Goal: Task Accomplishment & Management: Use online tool/utility

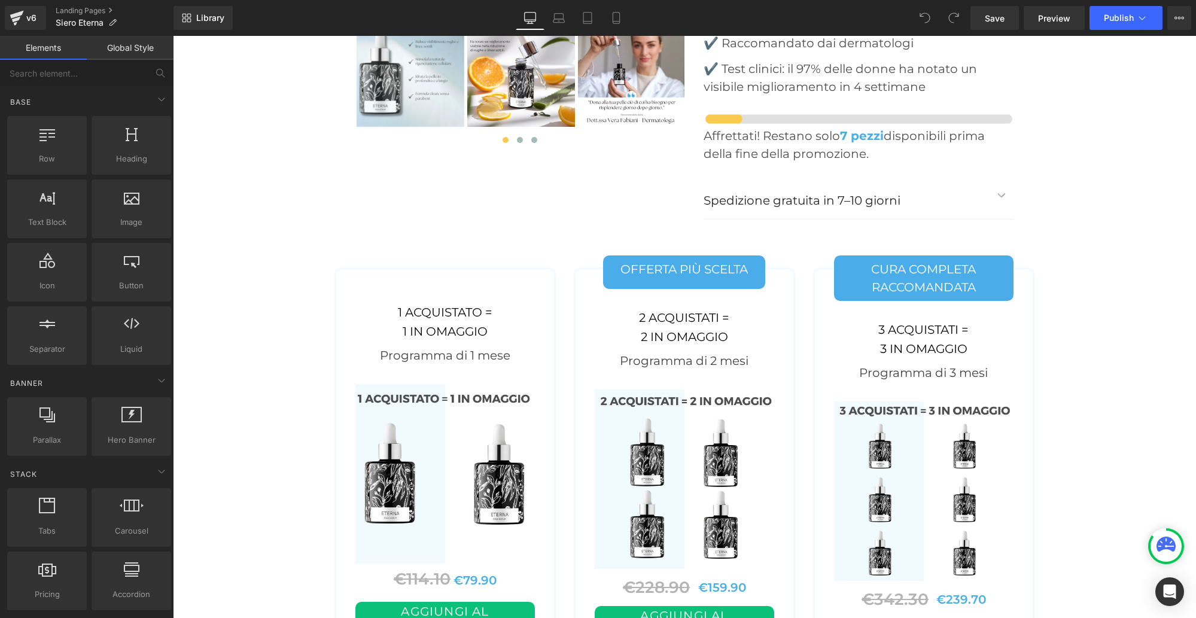
scroll to position [4909, 0]
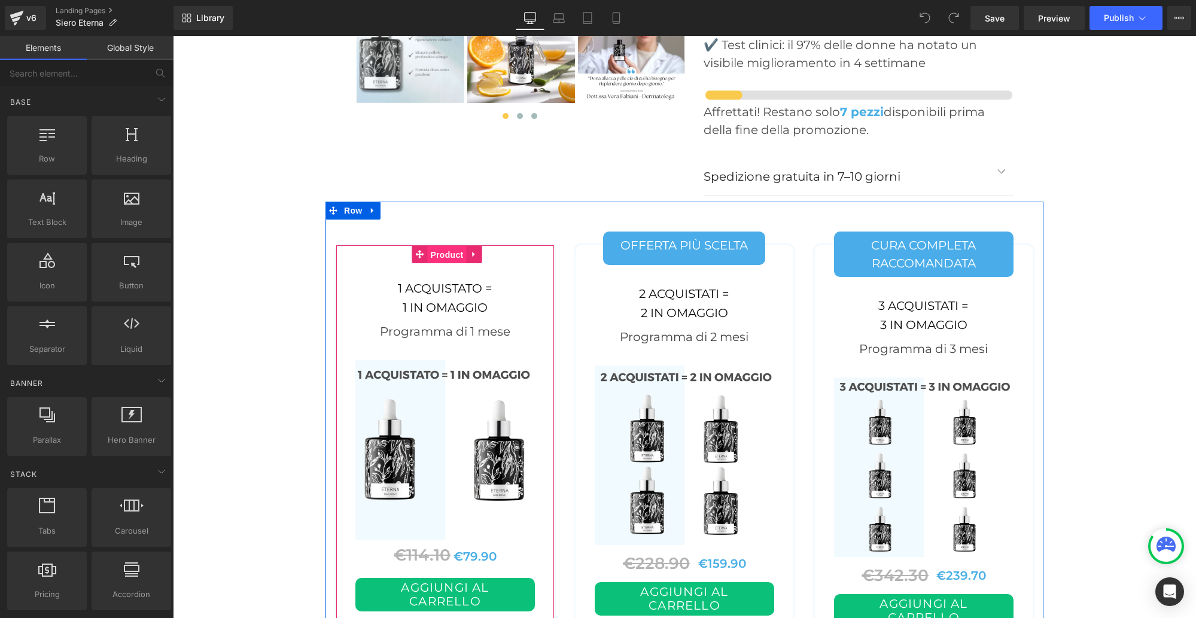
click at [443, 246] on span "Product" at bounding box center [446, 255] width 39 height 18
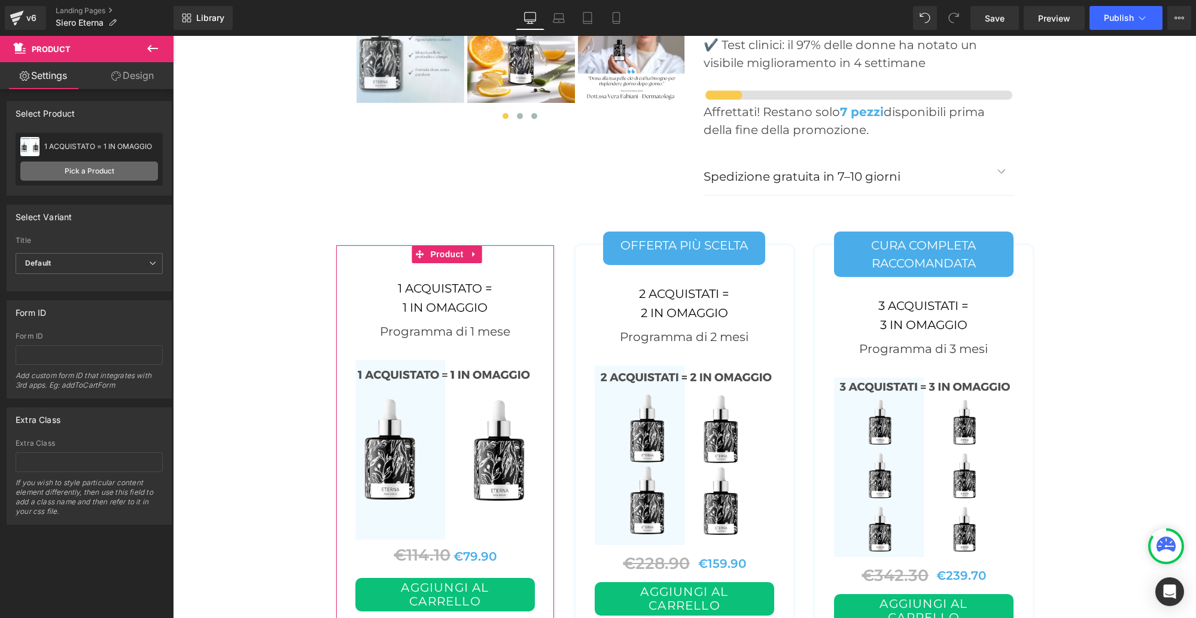
click at [82, 168] on link "Pick a Product" at bounding box center [89, 171] width 138 height 19
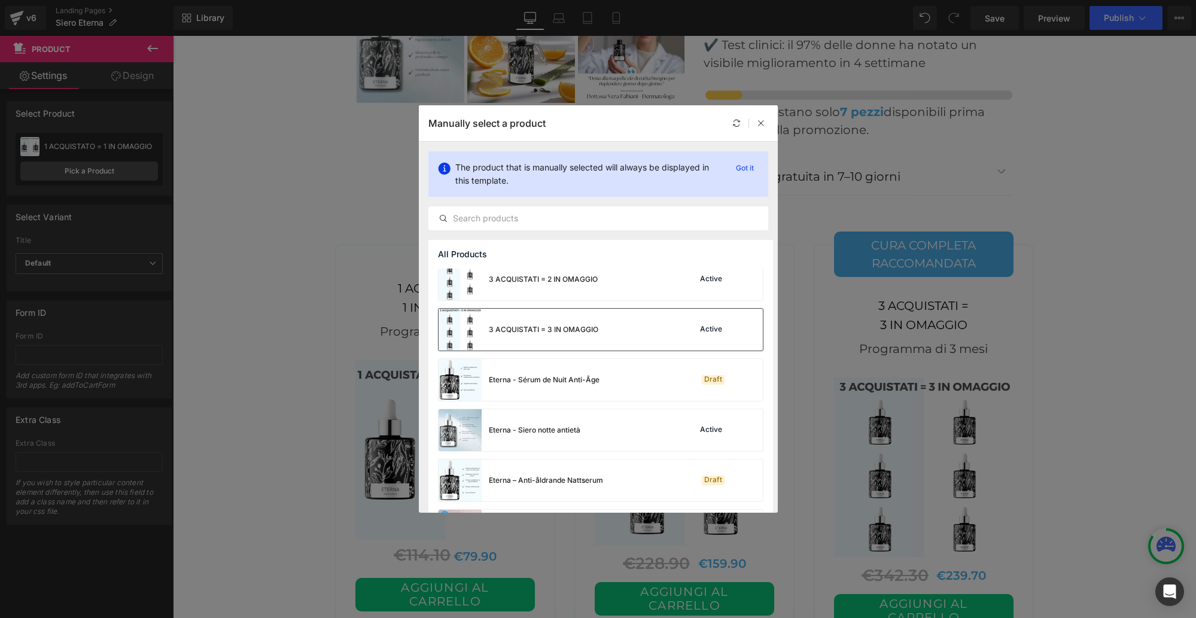
scroll to position [163, 0]
click at [517, 427] on div "Eterna - Siero notte antietà" at bounding box center [535, 428] width 92 height 11
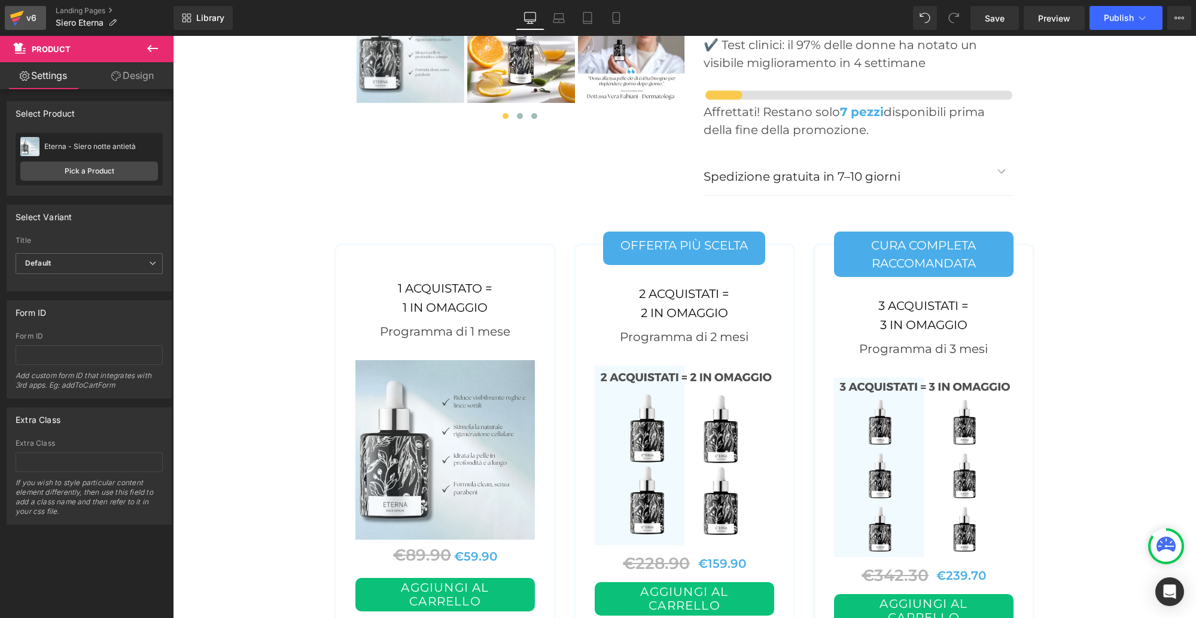
click at [24, 18] on div "v6" at bounding box center [31, 18] width 15 height 16
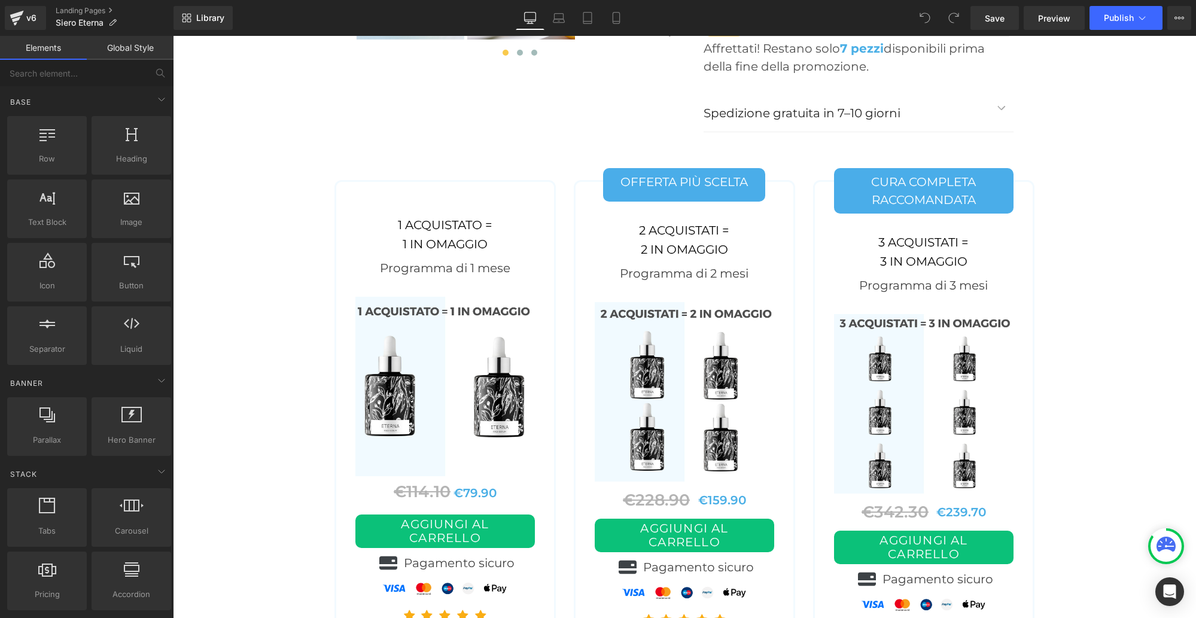
scroll to position [4976, 0]
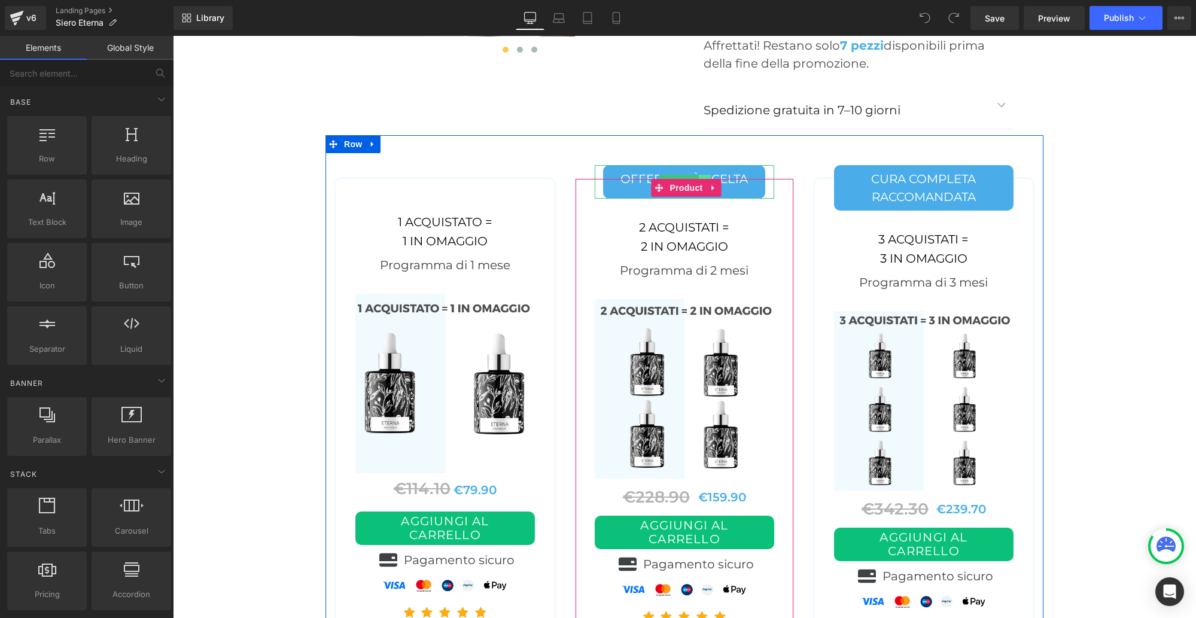
click at [704, 175] on link at bounding box center [705, 182] width 13 height 14
click at [696, 175] on link at bounding box center [699, 182] width 13 height 14
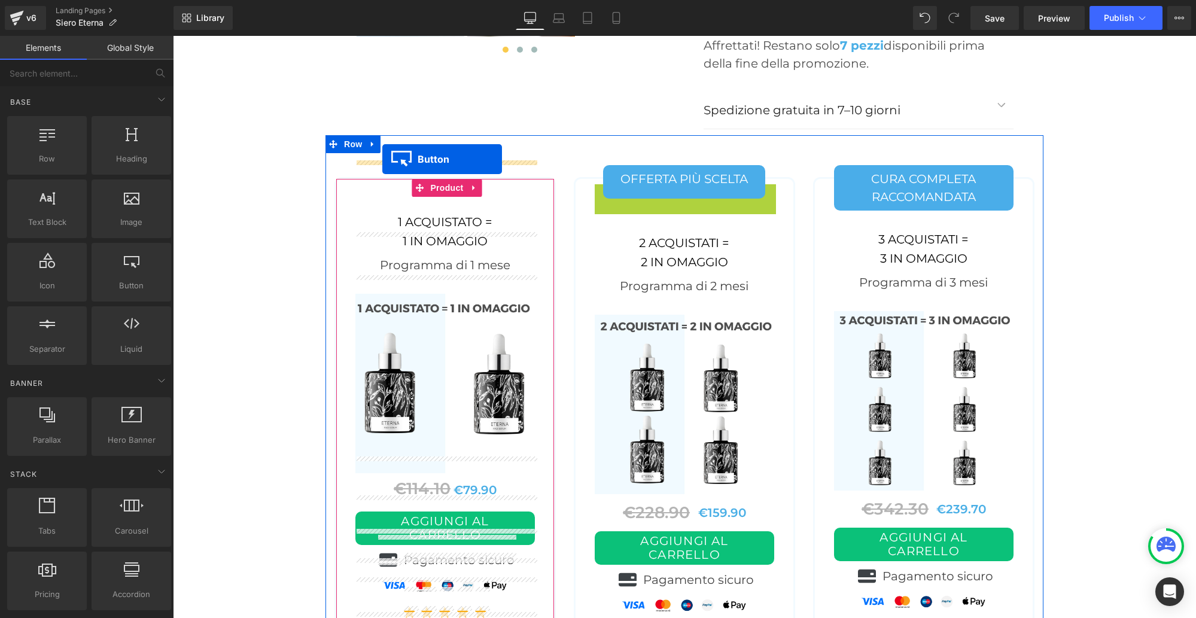
drag, startPoint x: 664, startPoint y: 182, endPoint x: 382, endPoint y: 159, distance: 282.7
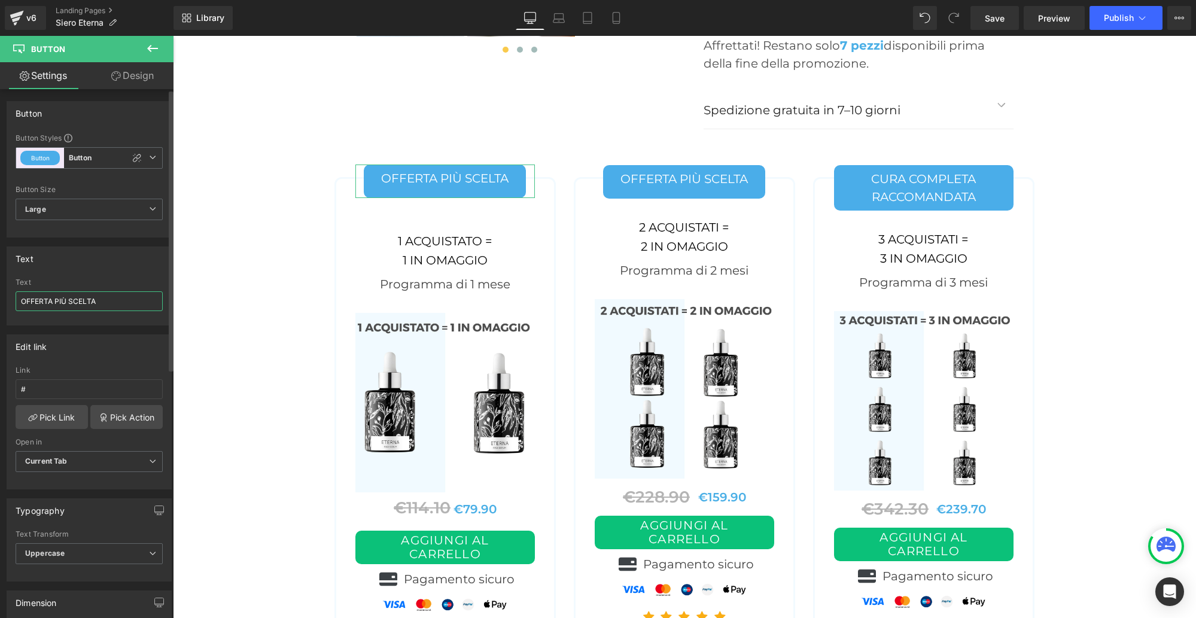
drag, startPoint x: 105, startPoint y: 301, endPoint x: 8, endPoint y: 294, distance: 97.8
click at [8, 294] on div "OFFERTA PIÙ SCELTA Text OFFERTA PIÙ SCELTA" at bounding box center [89, 301] width 164 height 47
paste input "PROVA DI 1 MESE"
type input "PROVA DI 1 MESE"
click at [375, 139] on icon at bounding box center [373, 143] width 8 height 9
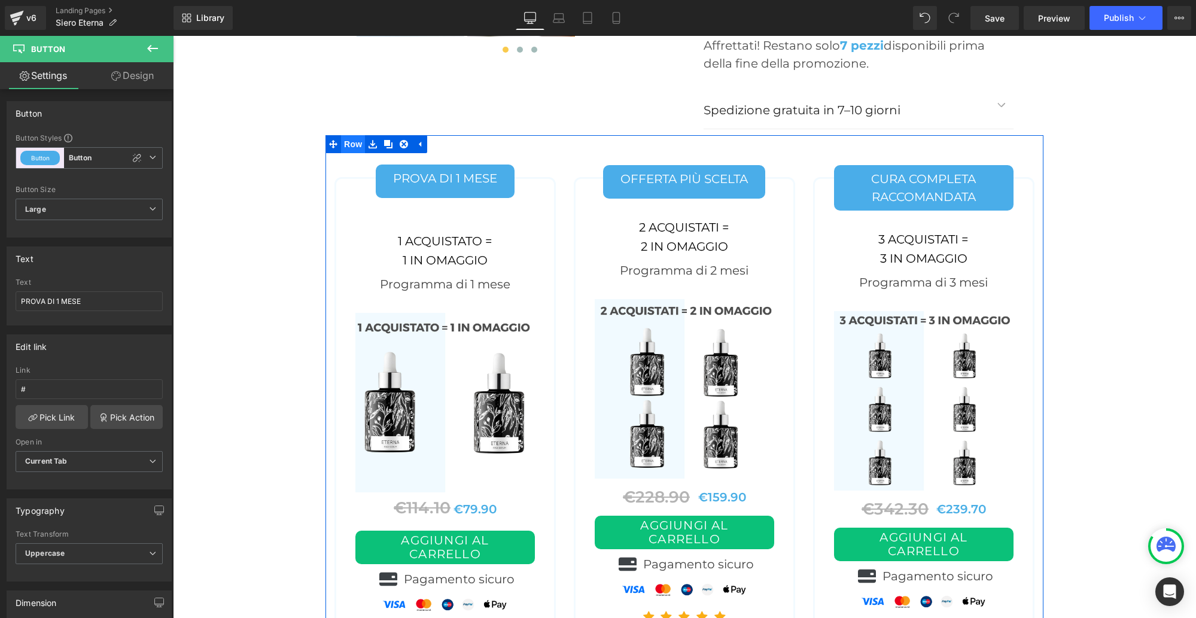
click at [355, 135] on span "Row" at bounding box center [353, 144] width 24 height 18
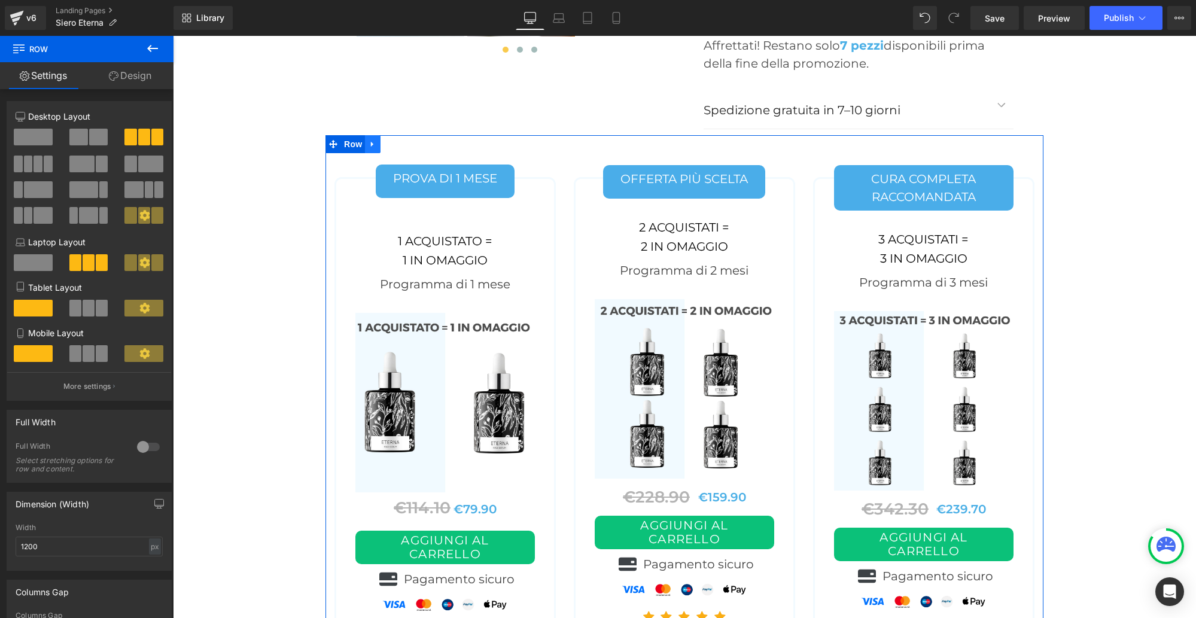
click at [371, 142] on icon at bounding box center [372, 144] width 2 height 5
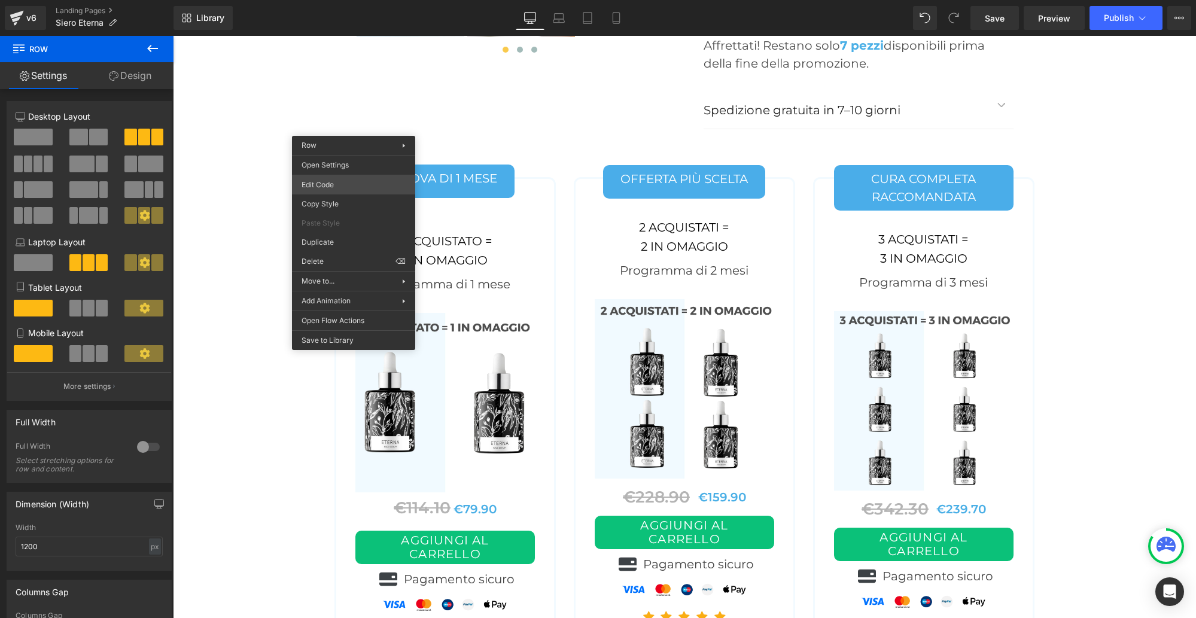
click at [328, 0] on div "Row You are previewing how the will restyle your page. You can not edit Element…" at bounding box center [598, 0] width 1196 height 0
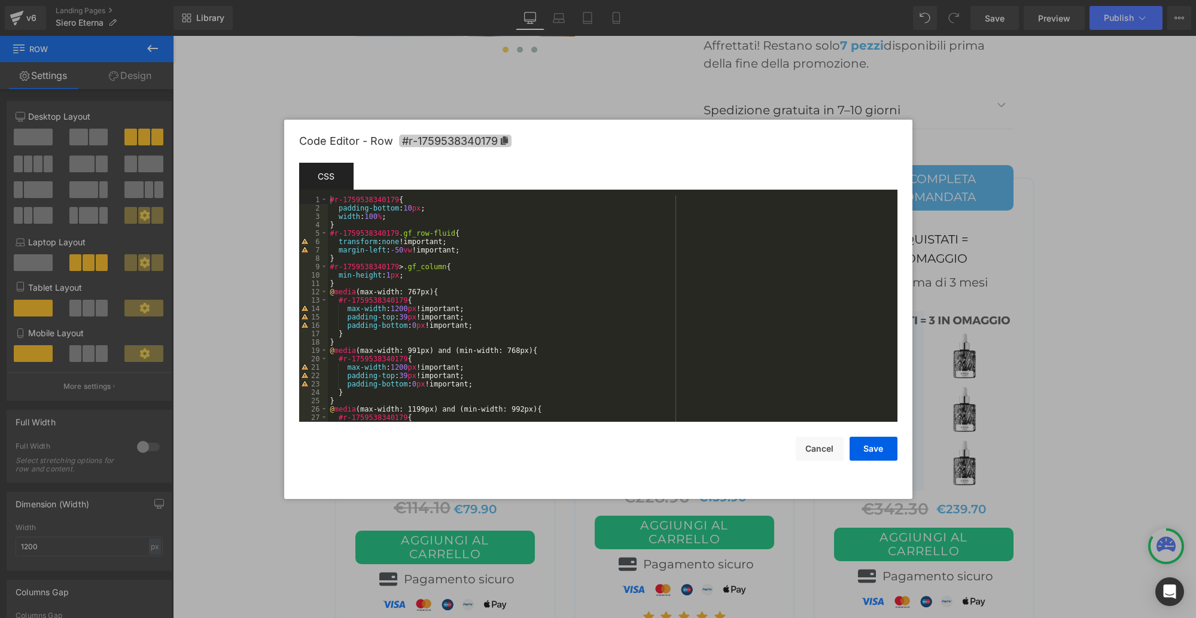
click at [503, 139] on icon at bounding box center [503, 140] width 7 height 8
click at [820, 447] on button "Cancel" at bounding box center [820, 449] width 48 height 24
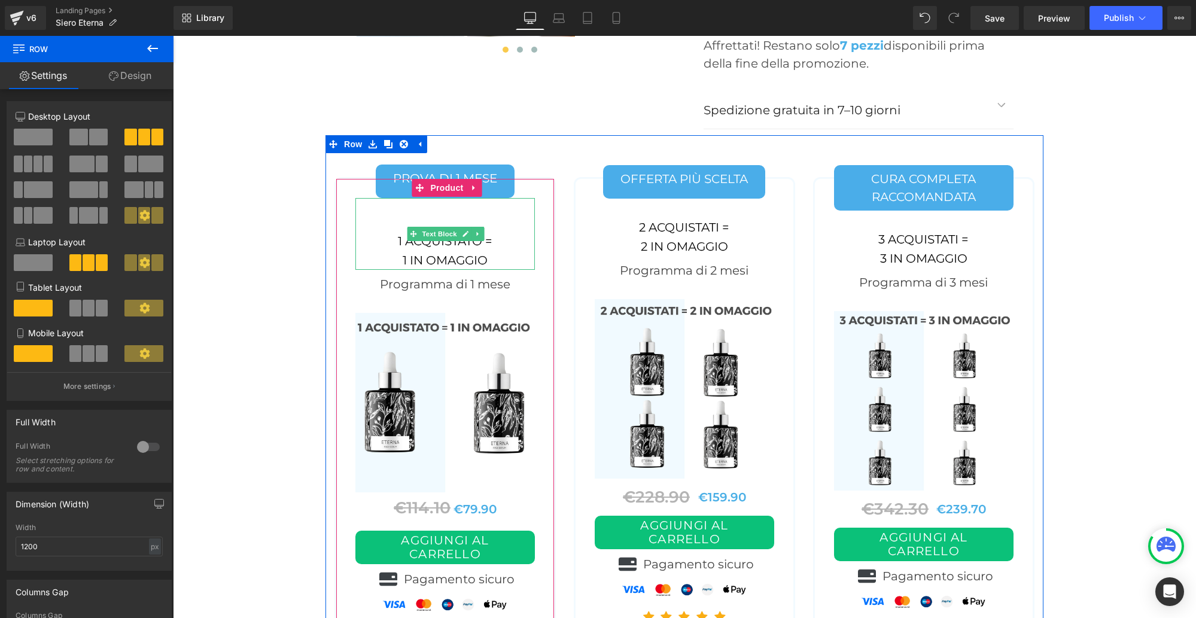
scroll to position [4978, 0]
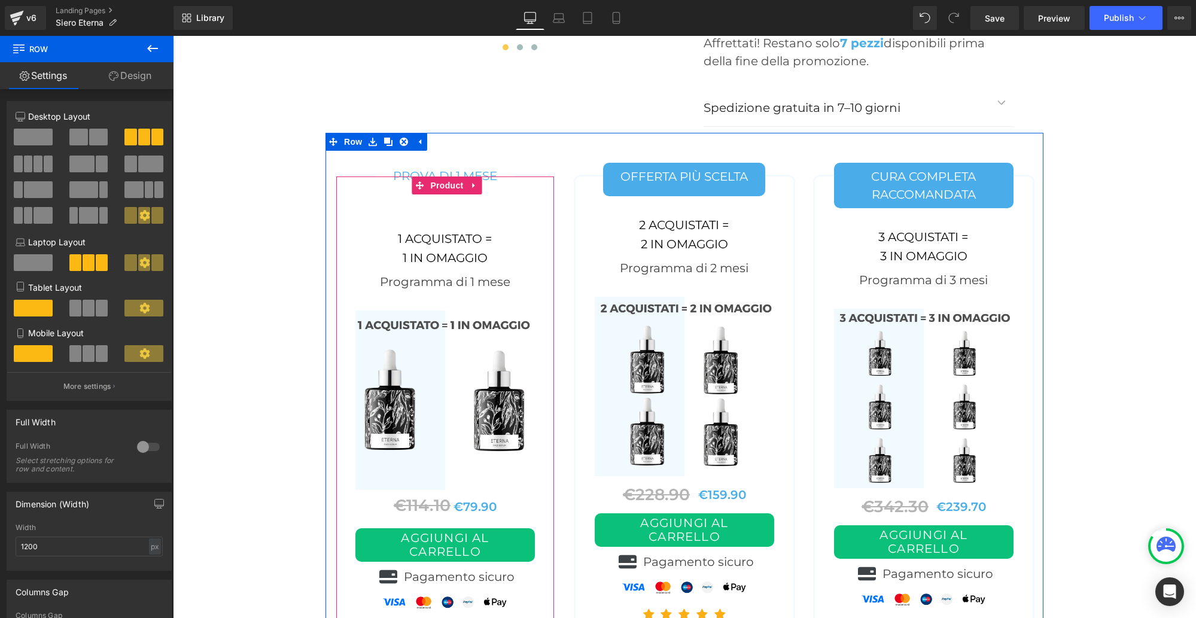
click at [390, 162] on link "PROVA DI 1 MESE" at bounding box center [445, 179] width 139 height 34
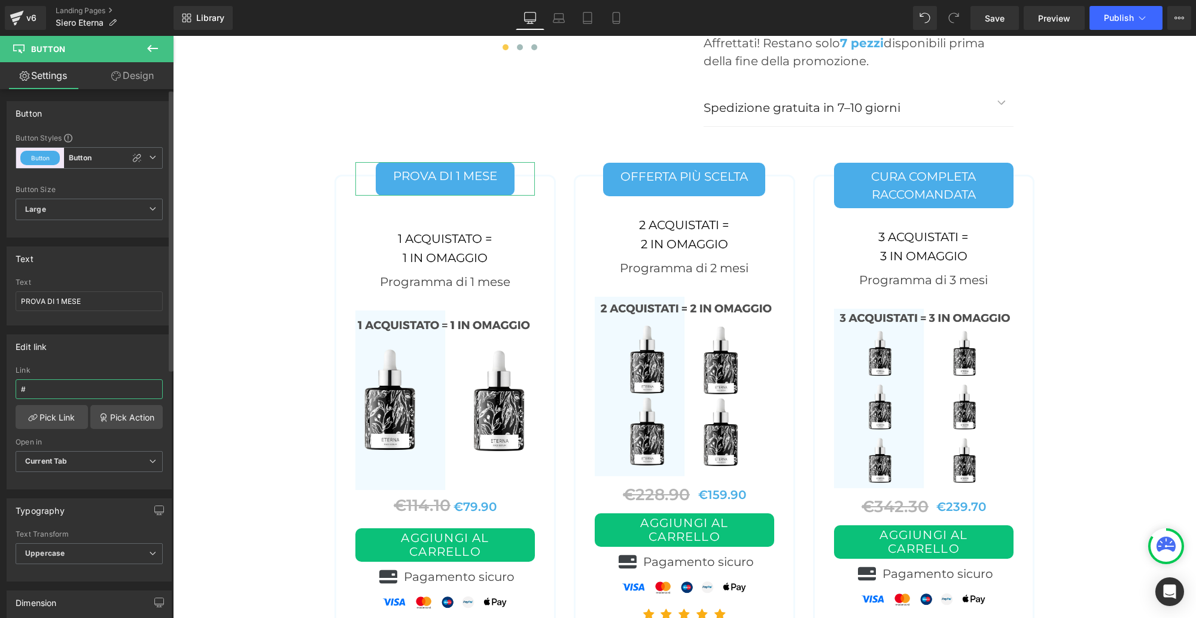
click at [48, 391] on input "#" at bounding box center [89, 389] width 147 height 20
click at [48, 390] on input "#" at bounding box center [89, 389] width 147 height 20
type input "#r-1759538340179"
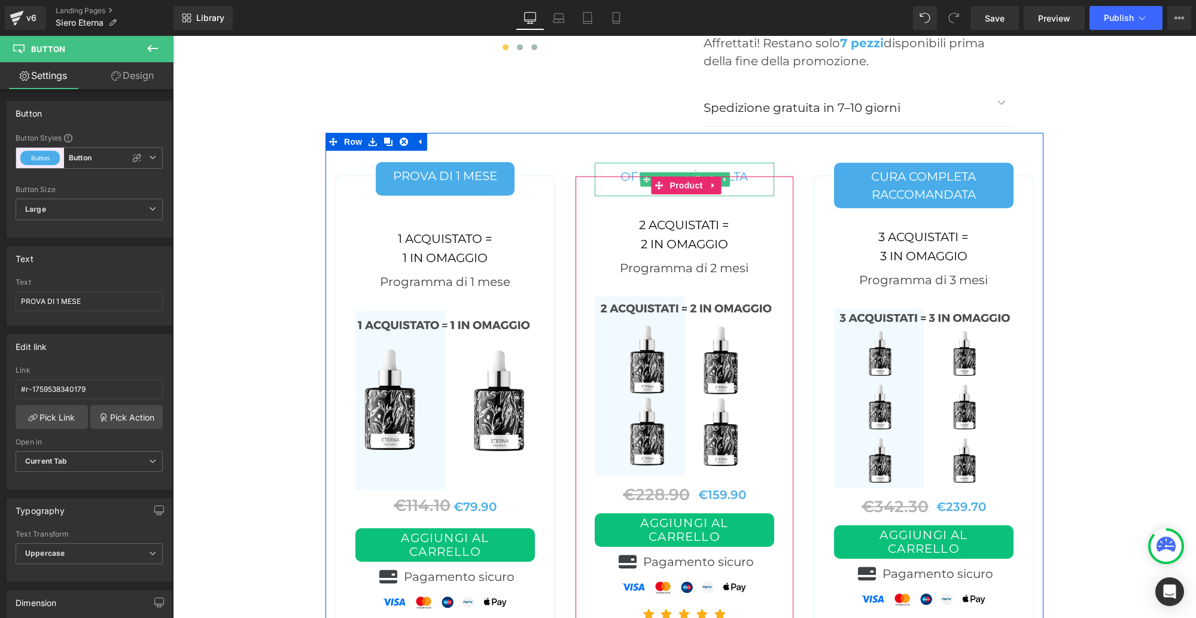
click at [611, 163] on link "OFFERTA PIÙ SCELTA" at bounding box center [684, 180] width 162 height 34
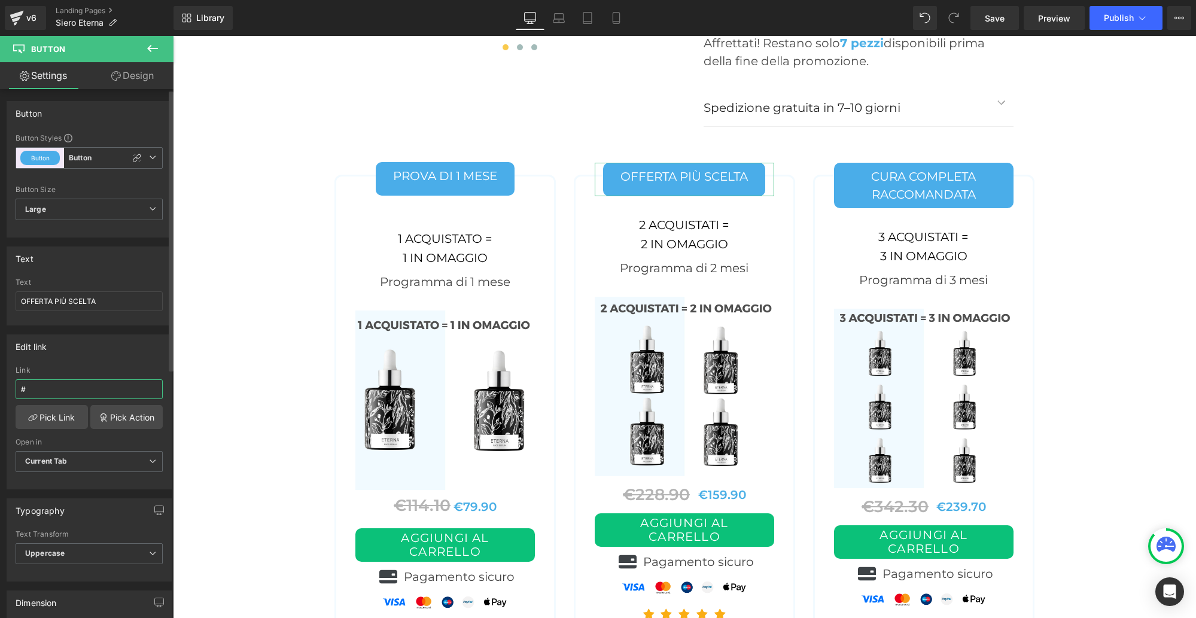
click at [45, 389] on input "#" at bounding box center [89, 389] width 147 height 20
click at [46, 389] on input "#" at bounding box center [89, 389] width 147 height 20
type input "#r-1759538340179"
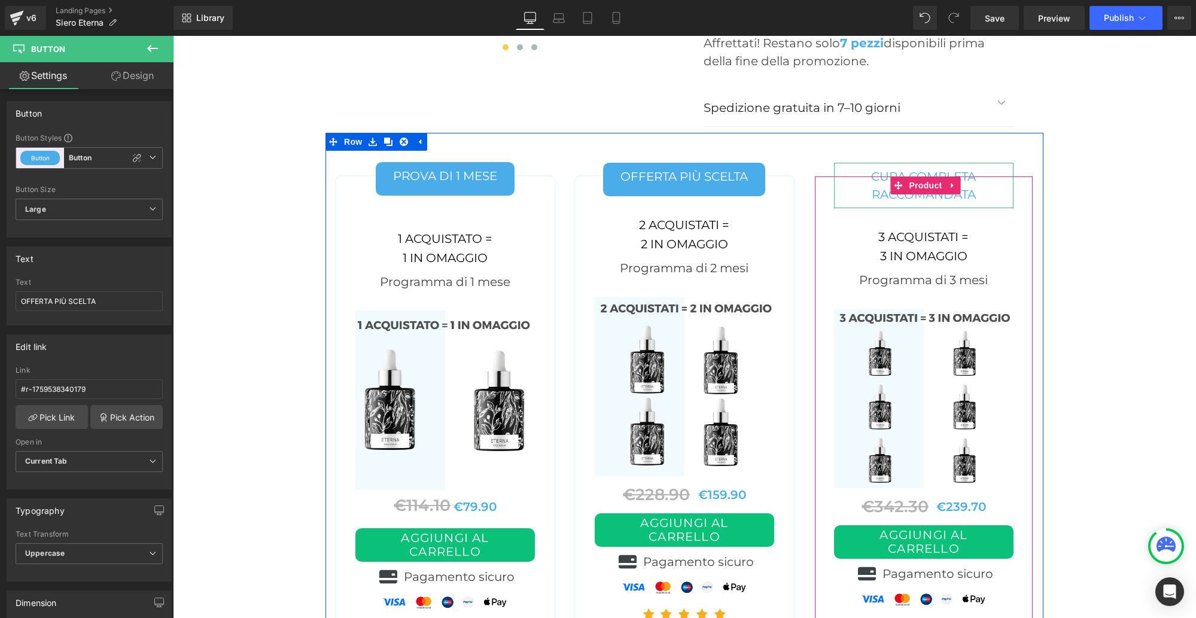
click at [858, 163] on link "Cura completa raccomandata" at bounding box center [923, 185] width 179 height 45
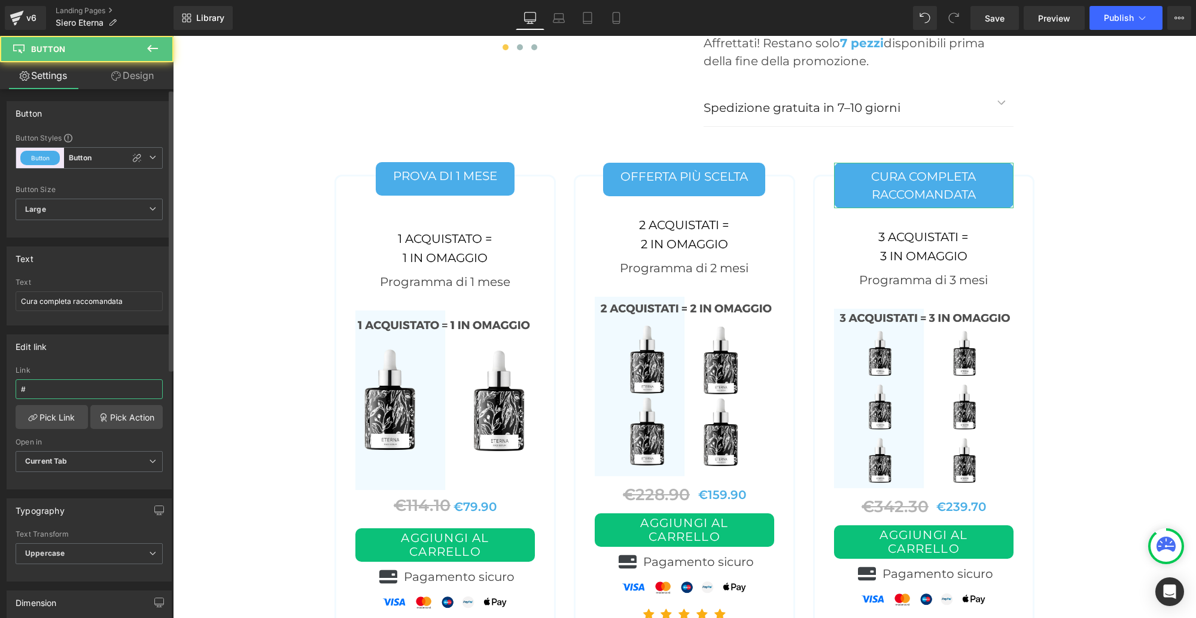
click at [59, 398] on input "#" at bounding box center [89, 389] width 147 height 20
click at [59, 397] on input "#" at bounding box center [89, 389] width 147 height 20
type input "#r-1759538340179"
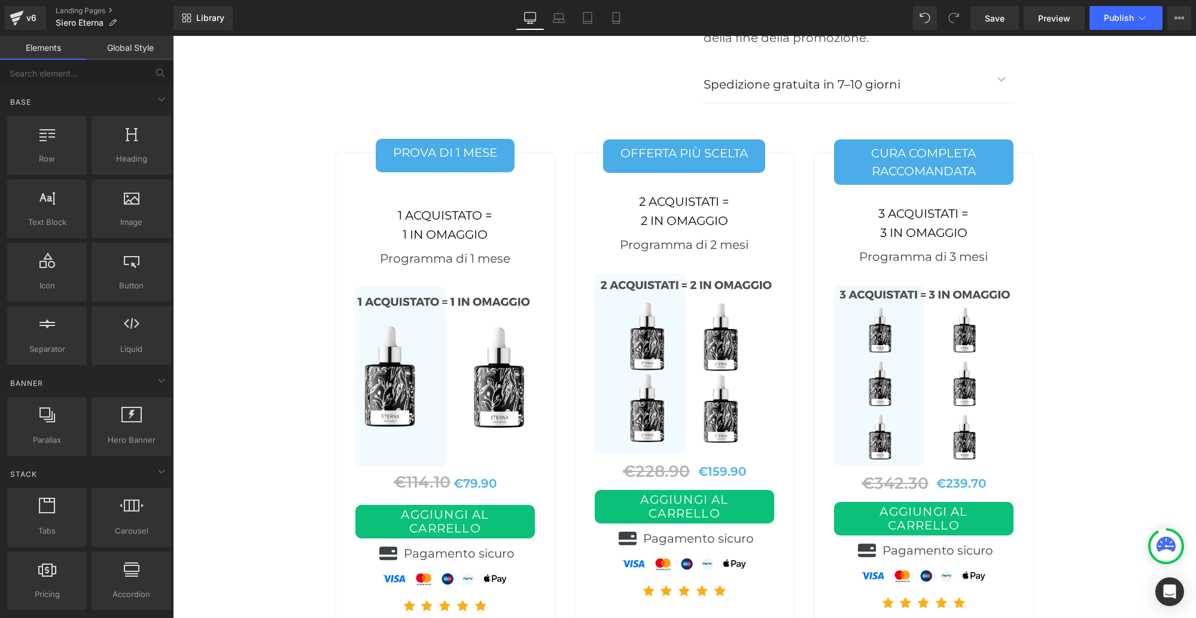
scroll to position [5005, 0]
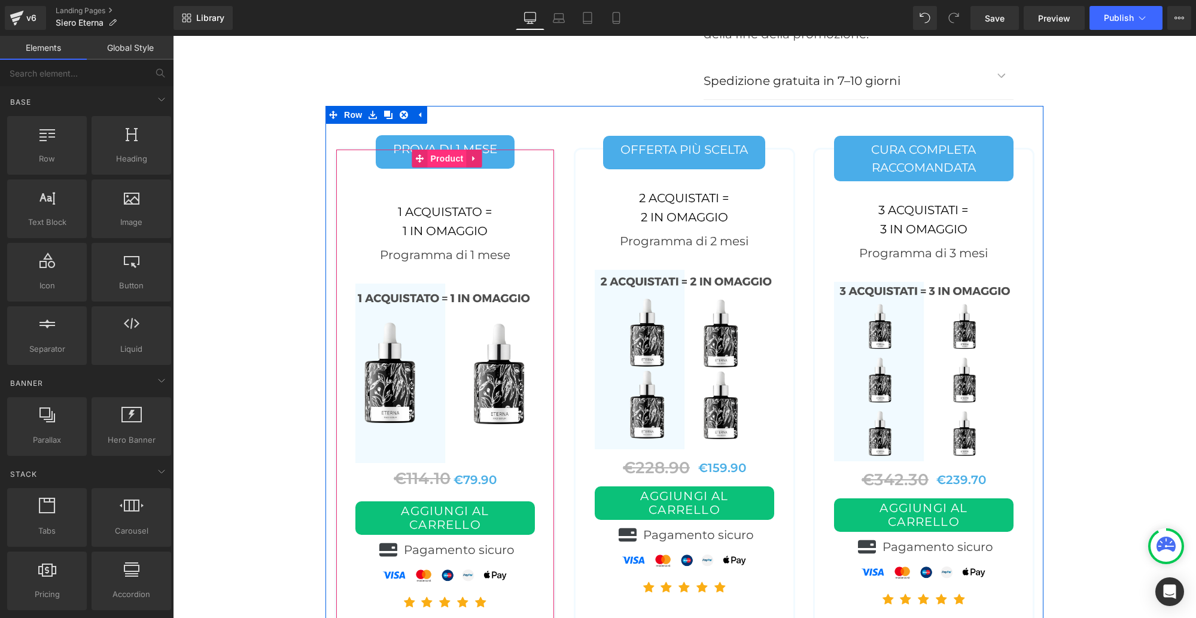
click at [442, 150] on span "Product" at bounding box center [446, 159] width 39 height 18
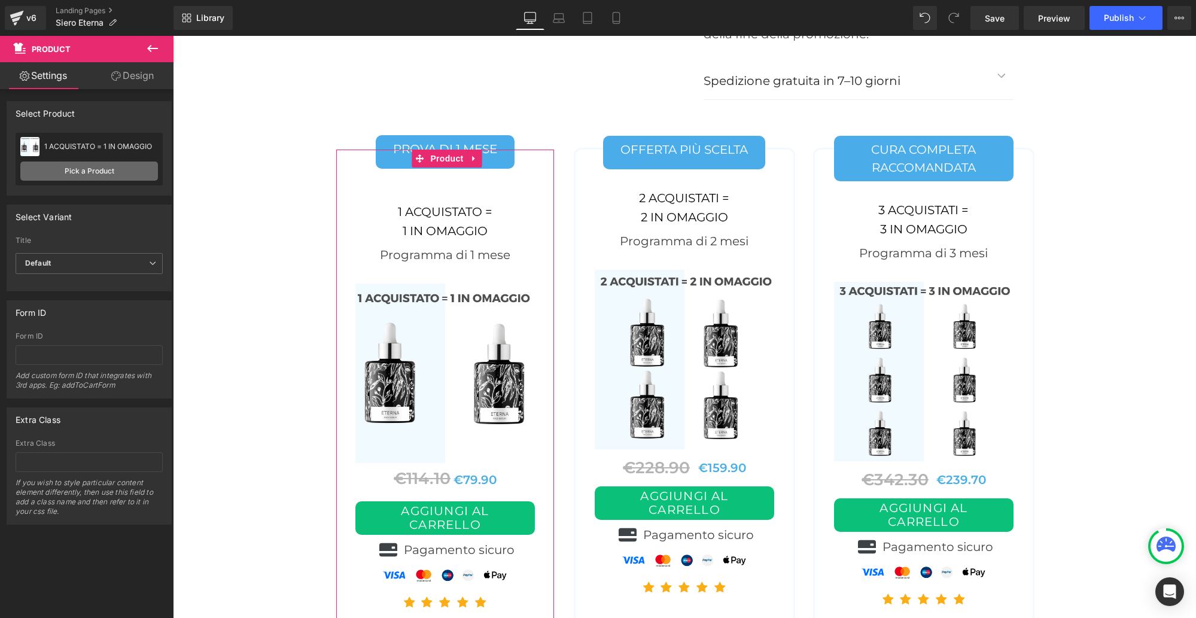
click at [96, 172] on link "Pick a Product" at bounding box center [89, 171] width 138 height 19
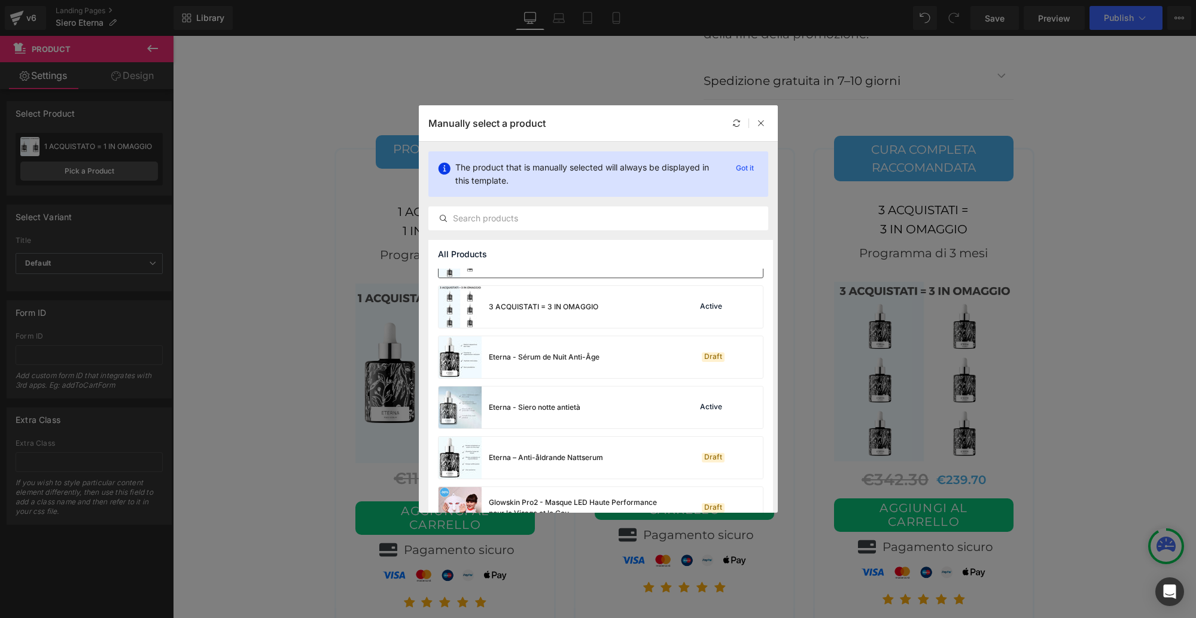
scroll to position [190, 0]
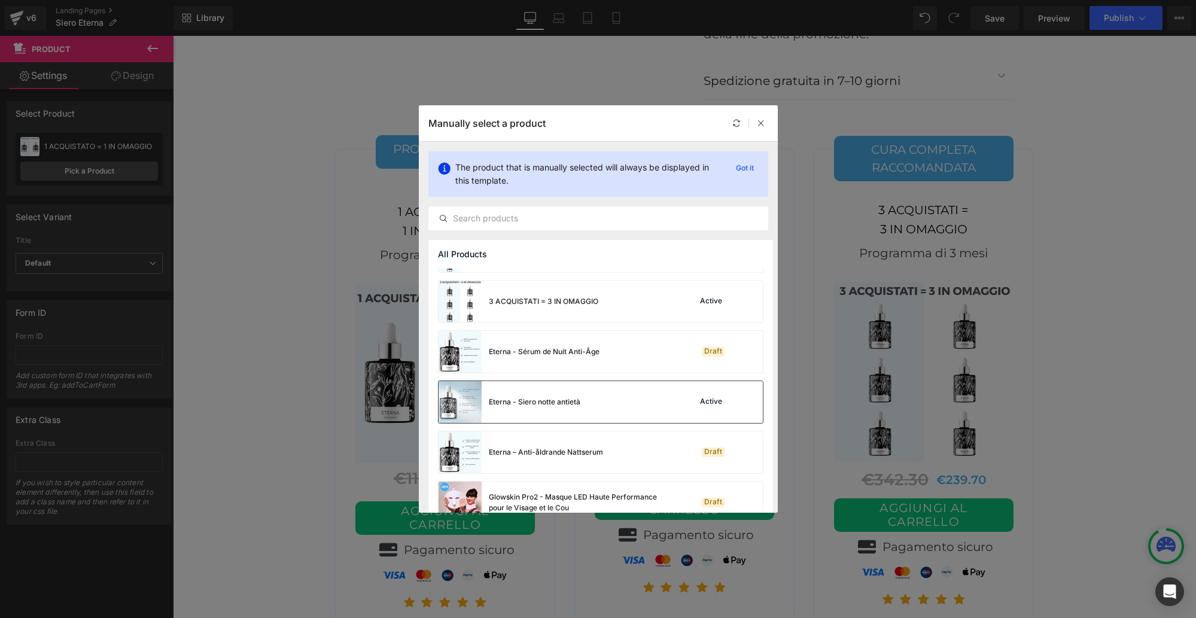
click at [525, 401] on div "Eterna - Siero notte antietà" at bounding box center [535, 402] width 92 height 11
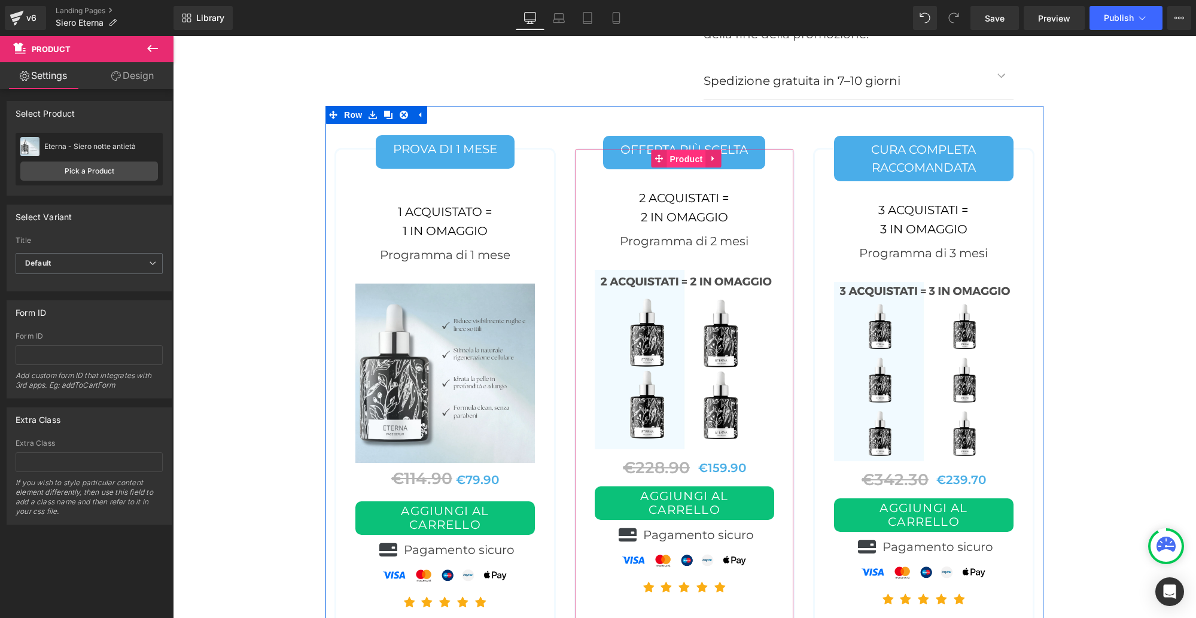
click at [683, 150] on span "Product" at bounding box center [686, 159] width 39 height 18
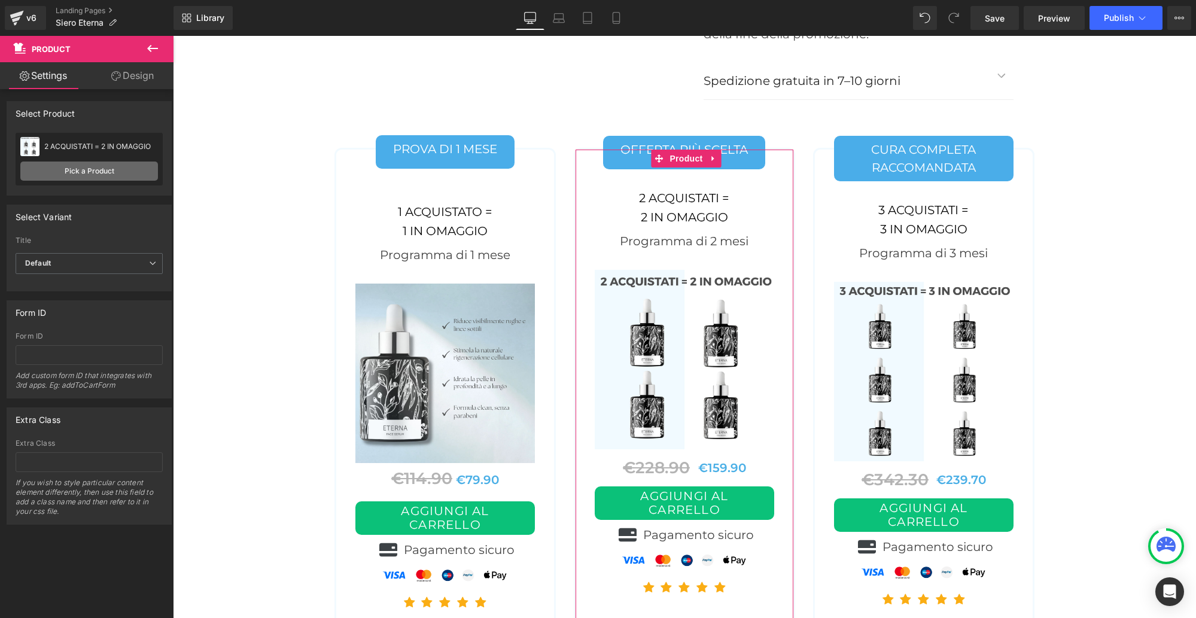
click at [108, 169] on link "Pick a Product" at bounding box center [89, 171] width 138 height 19
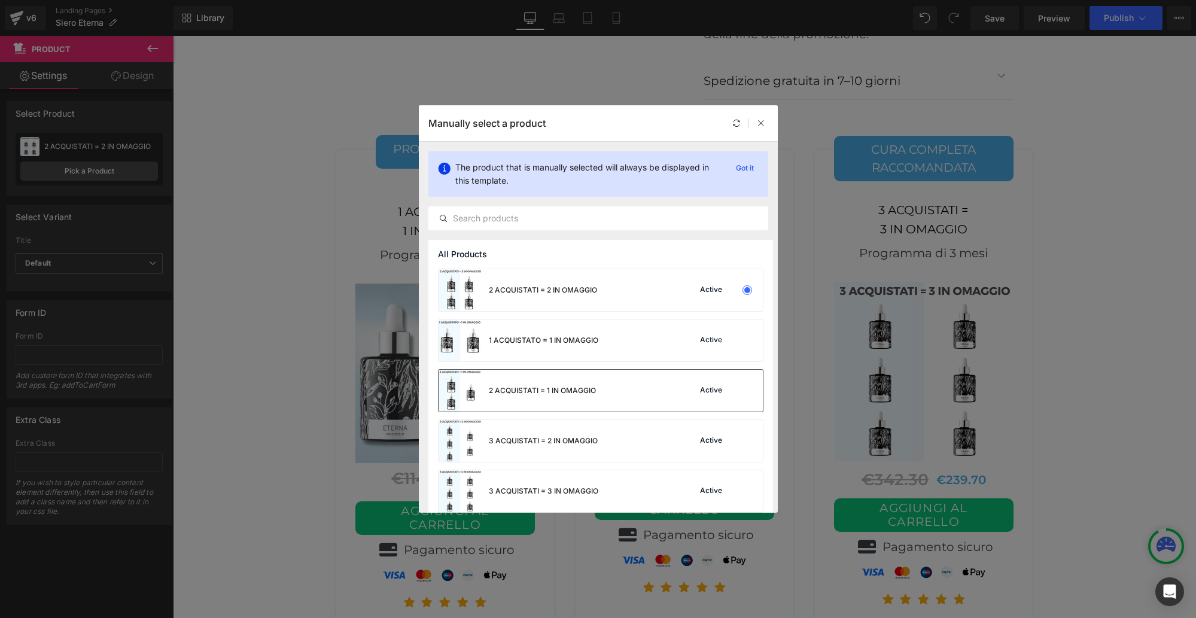
click at [524, 388] on div "2 ACQUISTATI = 1 IN OMAGGIO" at bounding box center [542, 390] width 107 height 11
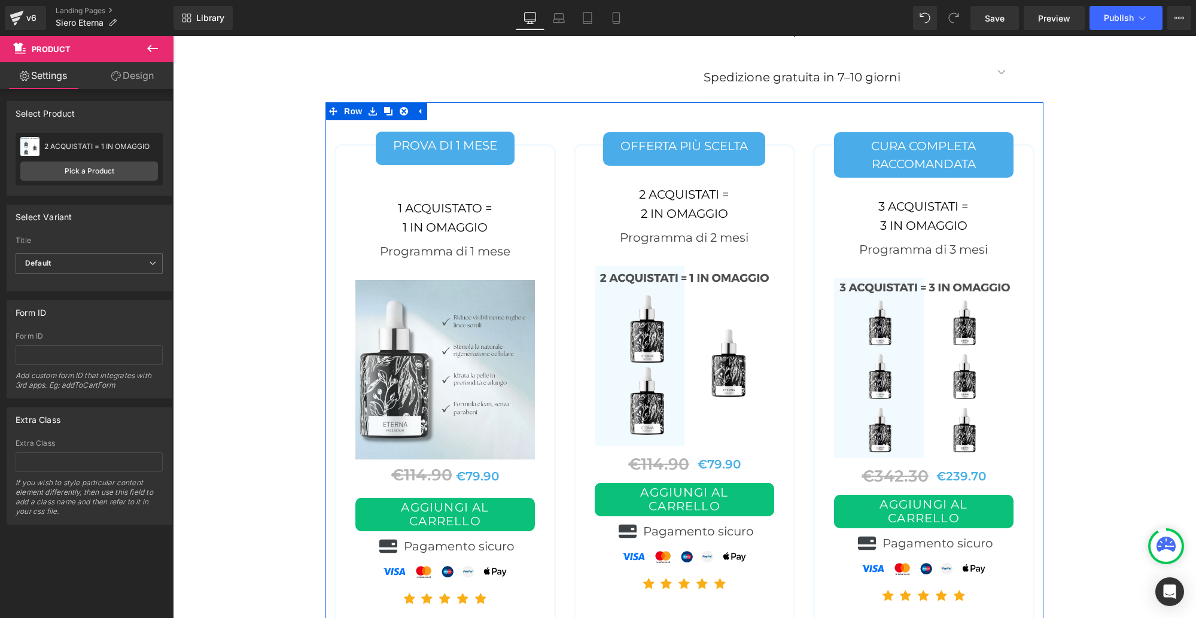
scroll to position [5009, 0]
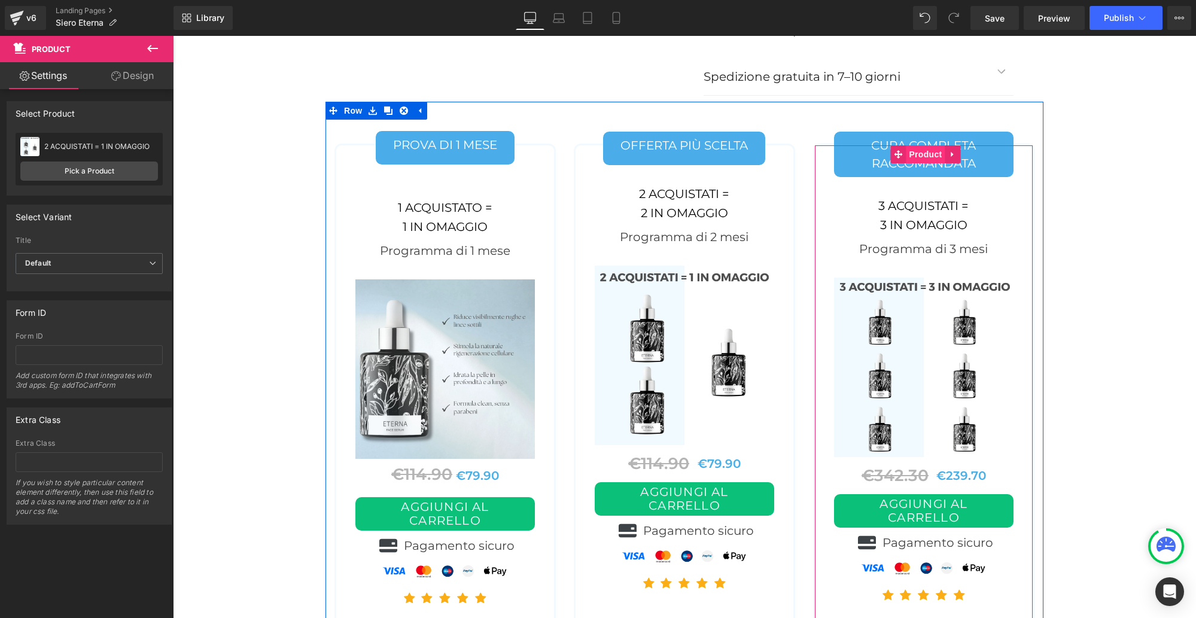
click at [919, 145] on span "Product" at bounding box center [925, 154] width 39 height 18
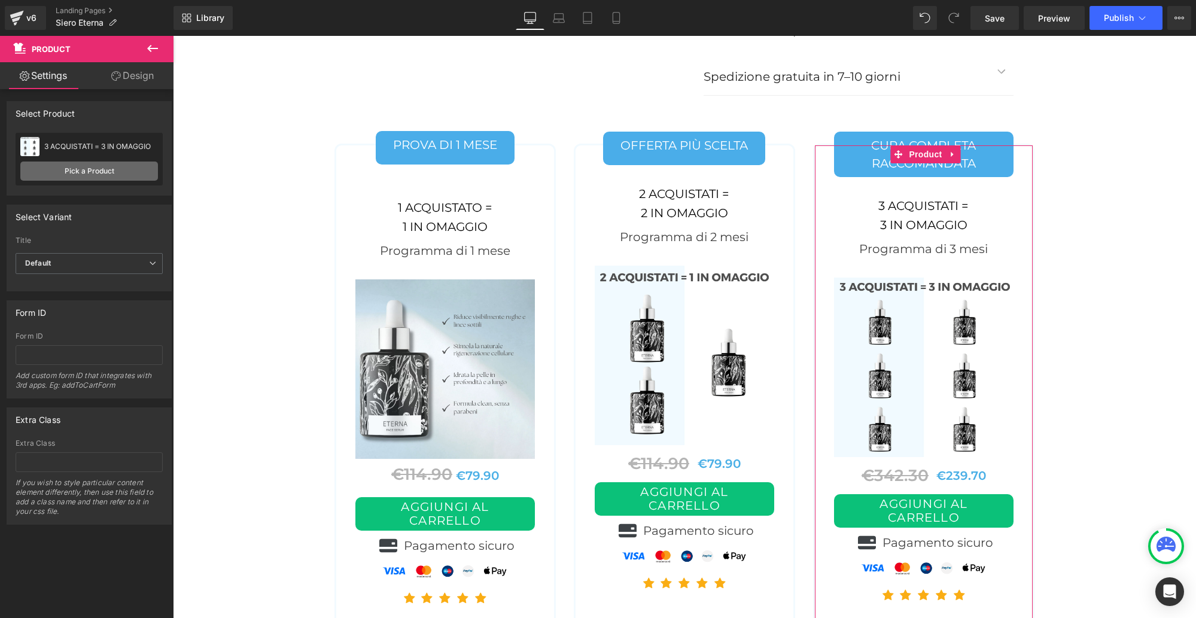
click at [83, 163] on link "Pick a Product" at bounding box center [89, 171] width 138 height 19
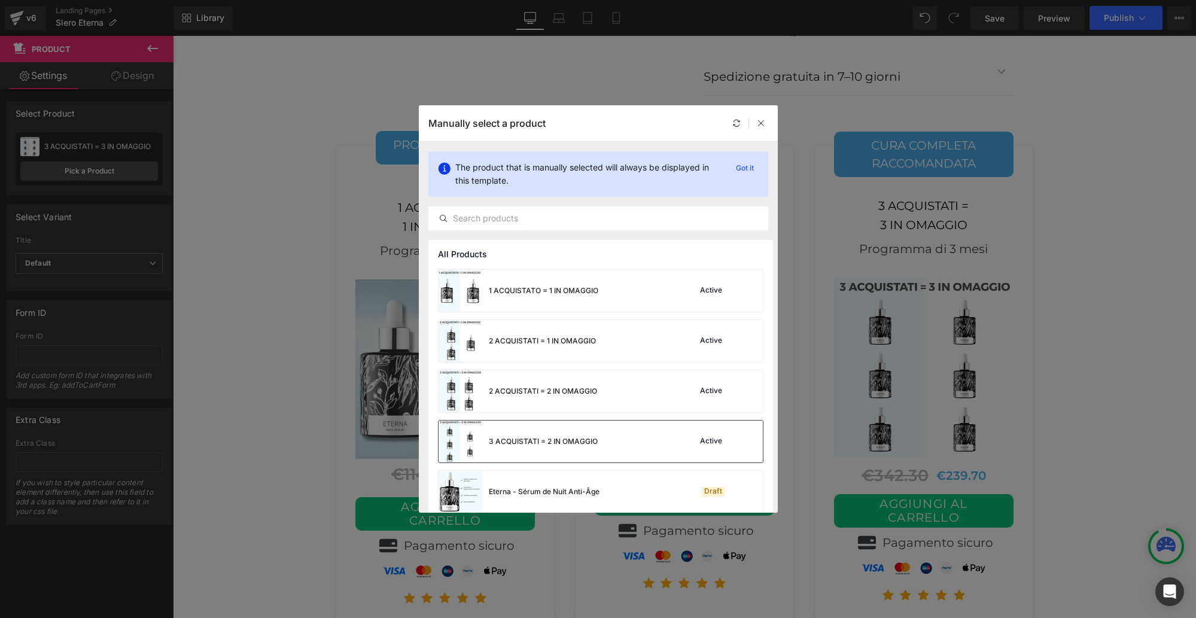
scroll to position [59, 0]
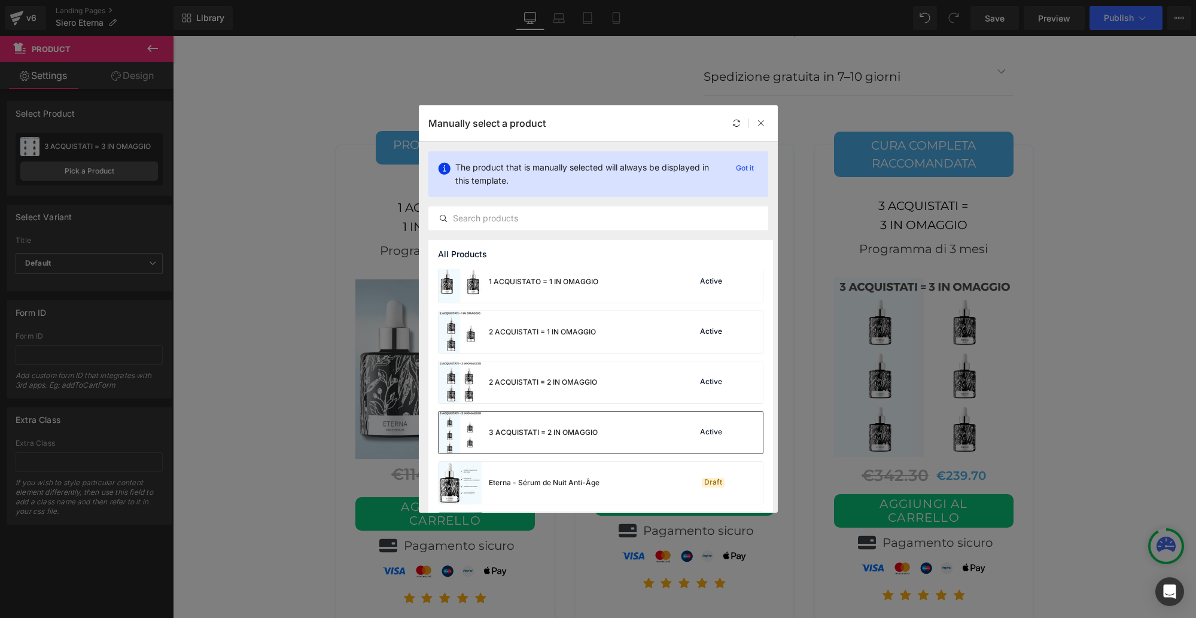
click at [522, 430] on div "3 ACQUISTATI = 2 IN OMAGGIO" at bounding box center [543, 432] width 109 height 11
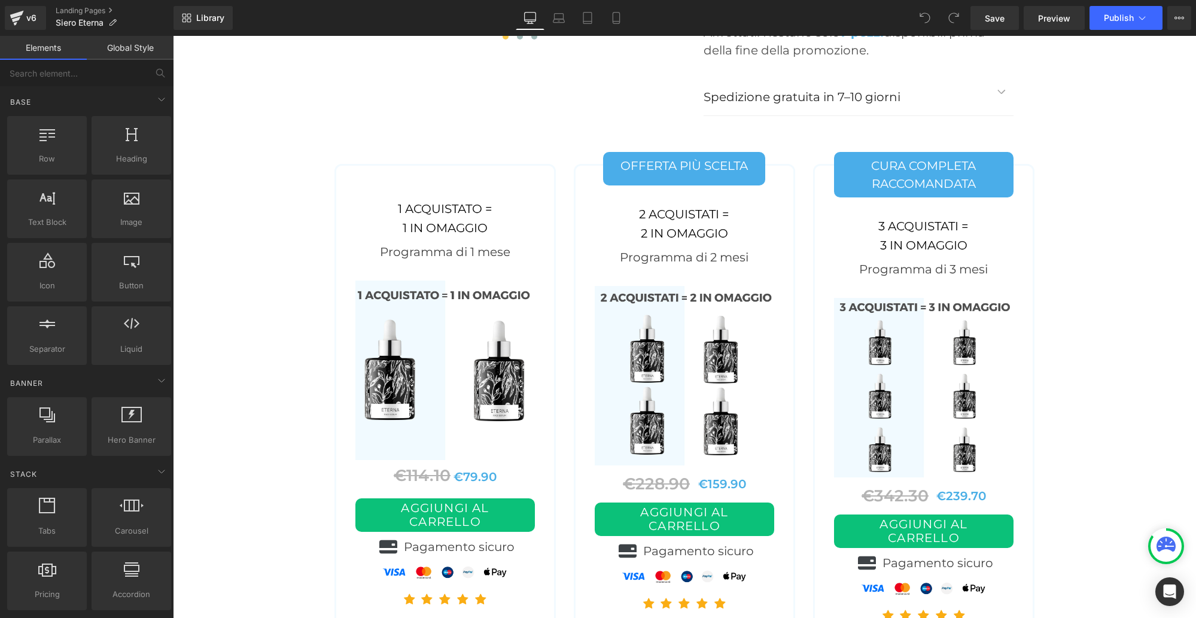
scroll to position [4989, 0]
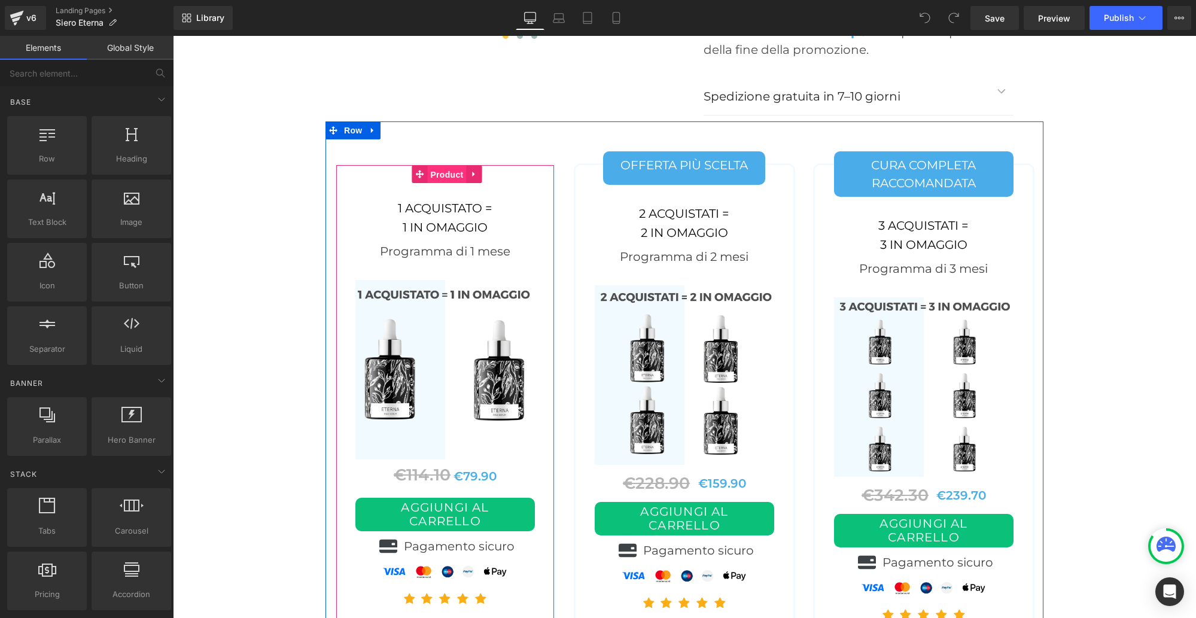
click at [438, 166] on span "Product" at bounding box center [446, 175] width 39 height 18
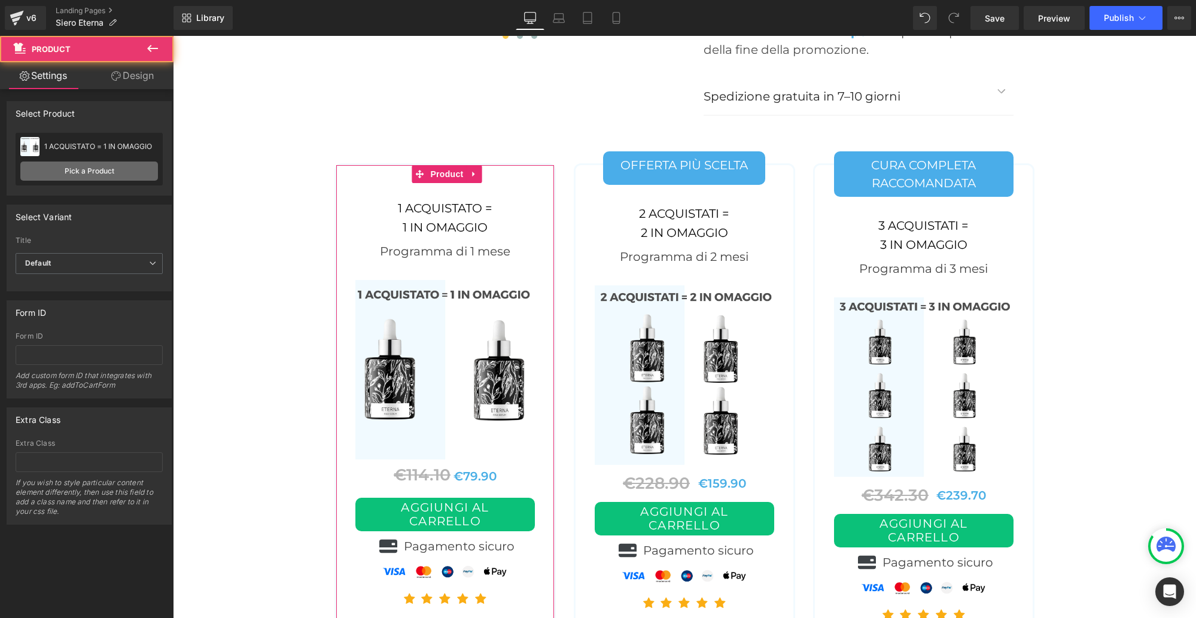
click at [97, 169] on link "Pick a Product" at bounding box center [89, 171] width 138 height 19
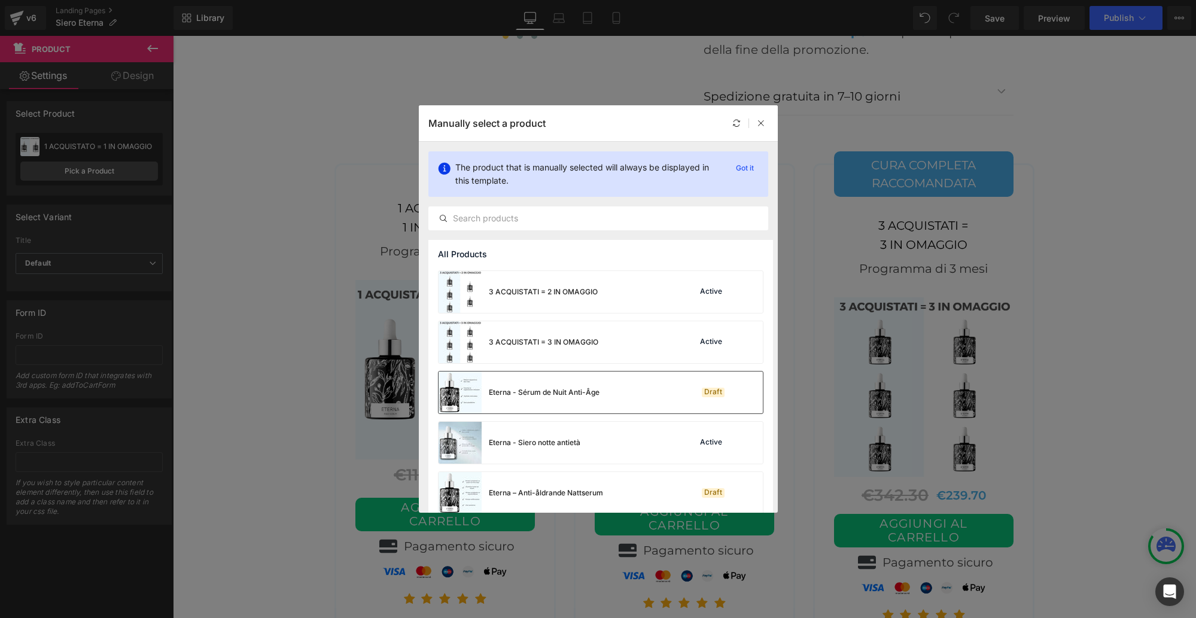
scroll to position [152, 0]
click at [521, 447] on div "Eterna - Siero notte antietà" at bounding box center [510, 440] width 142 height 42
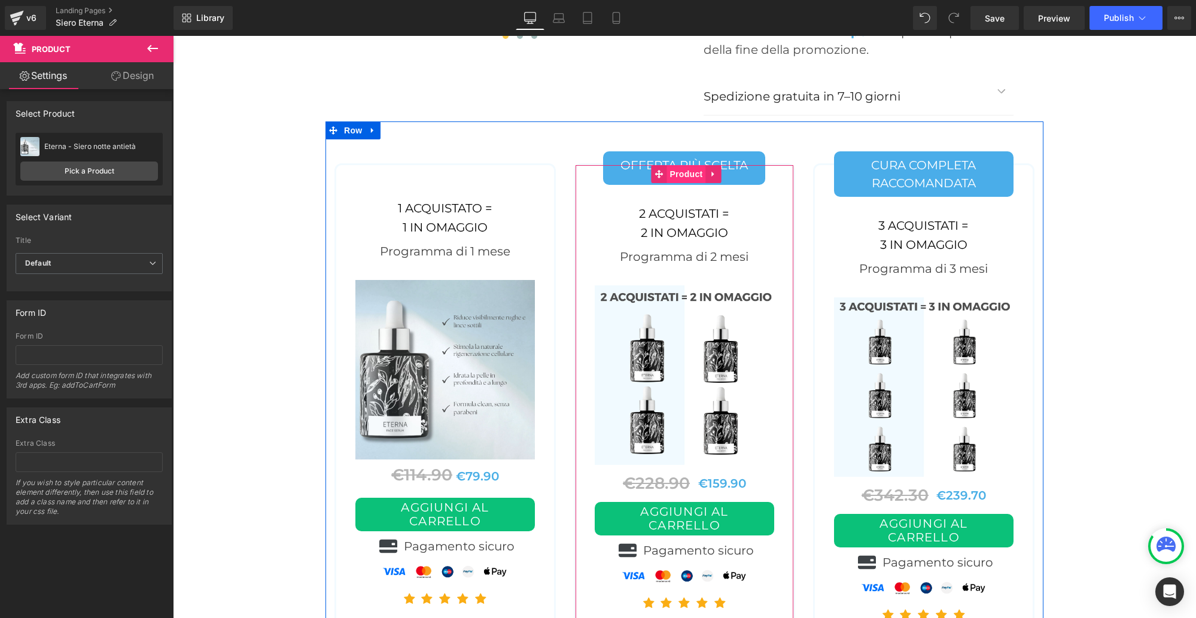
click at [684, 165] on span "Product" at bounding box center [686, 174] width 39 height 18
click at [68, 171] on link "Pick a Product" at bounding box center [89, 171] width 138 height 19
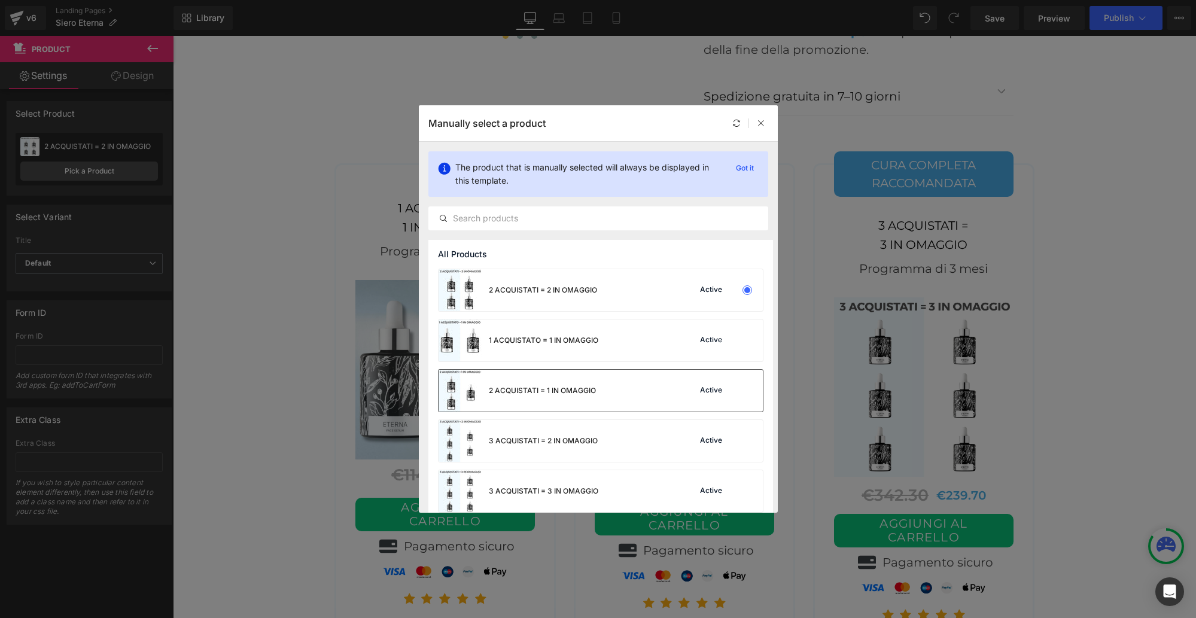
click at [506, 390] on div "2 ACQUISTATI = 1 IN OMAGGIO" at bounding box center [542, 390] width 107 height 11
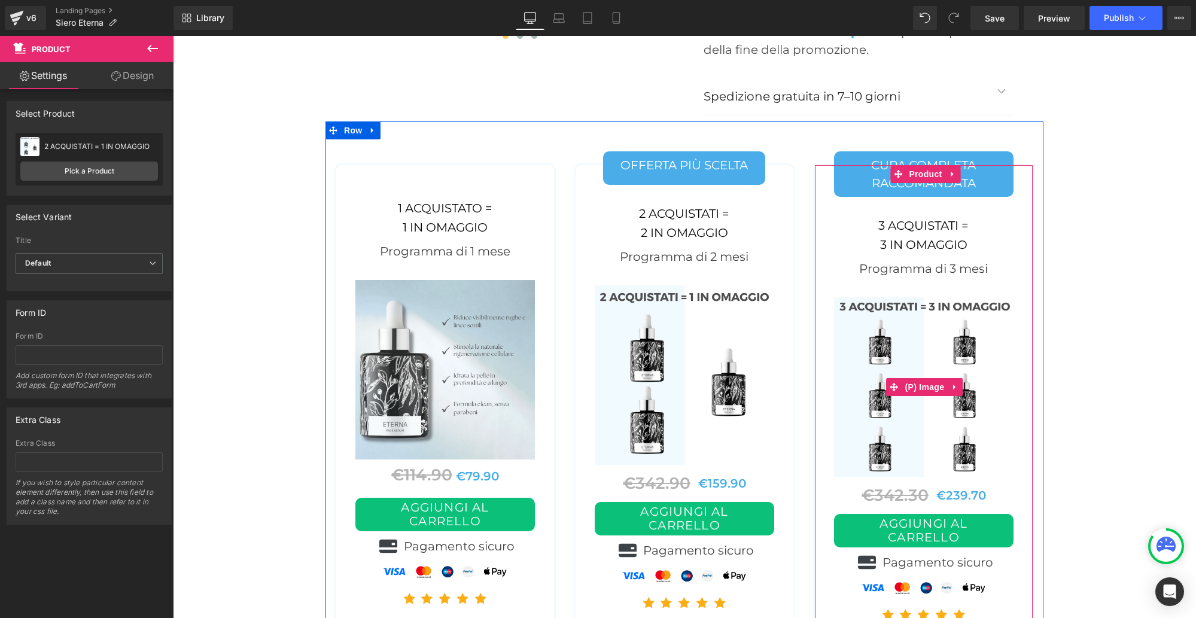
click at [911, 398] on img at bounding box center [923, 386] width 179 height 179
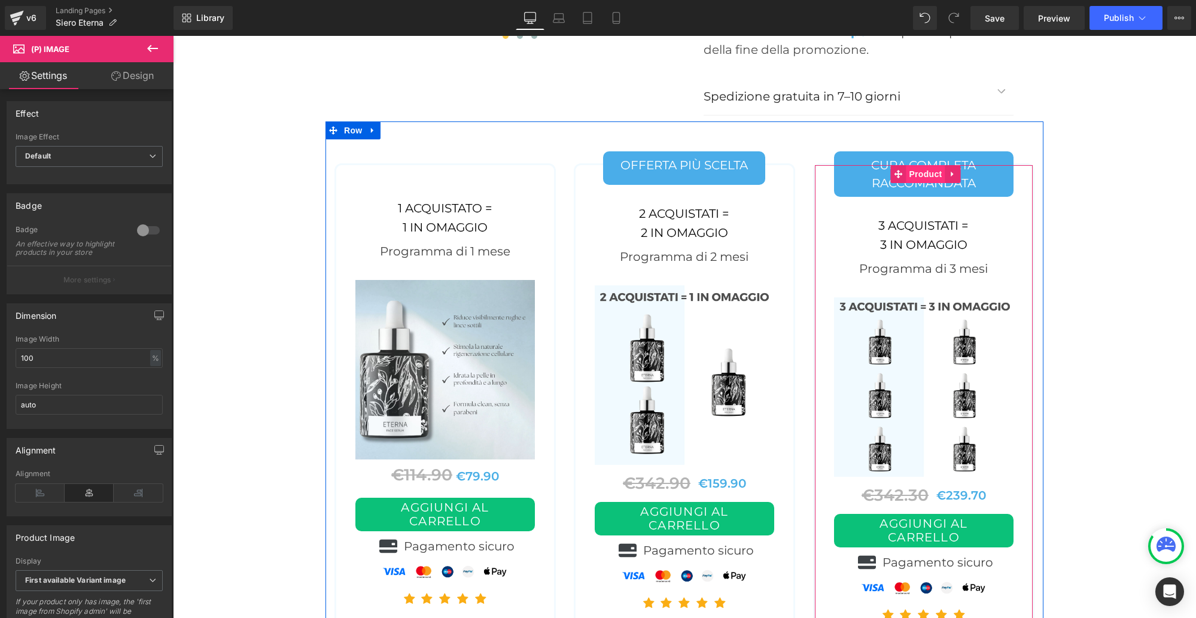
drag, startPoint x: 924, startPoint y: 151, endPoint x: 912, endPoint y: 150, distance: 12.0
click at [924, 165] on span "Product" at bounding box center [925, 174] width 39 height 18
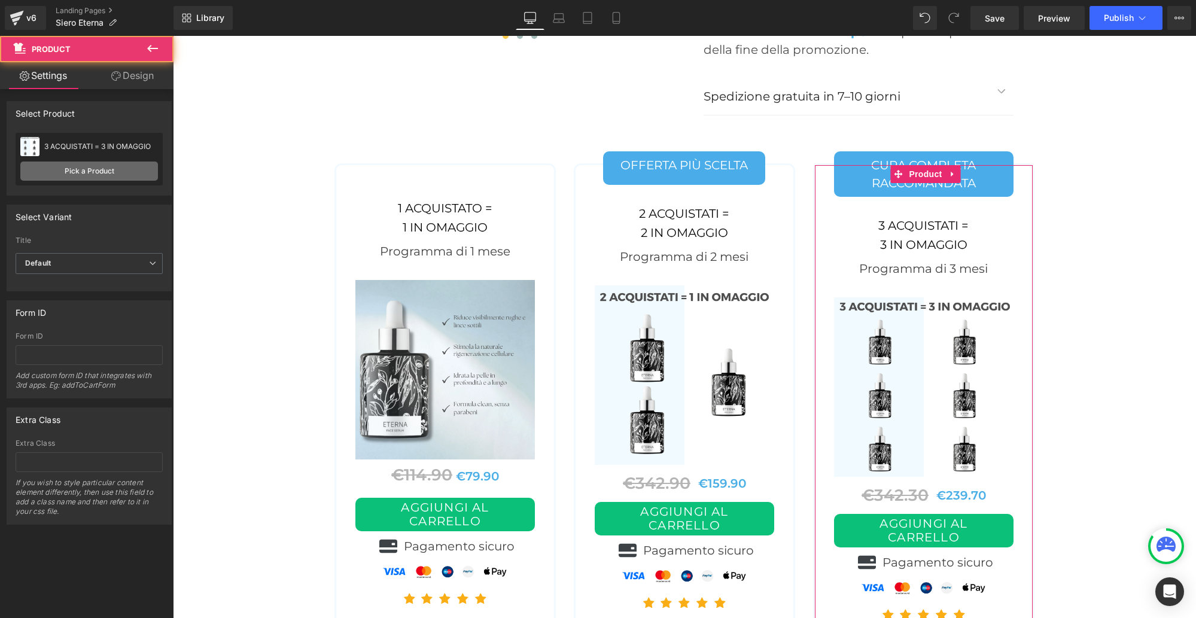
click at [96, 165] on link "Pick a Product" at bounding box center [89, 171] width 138 height 19
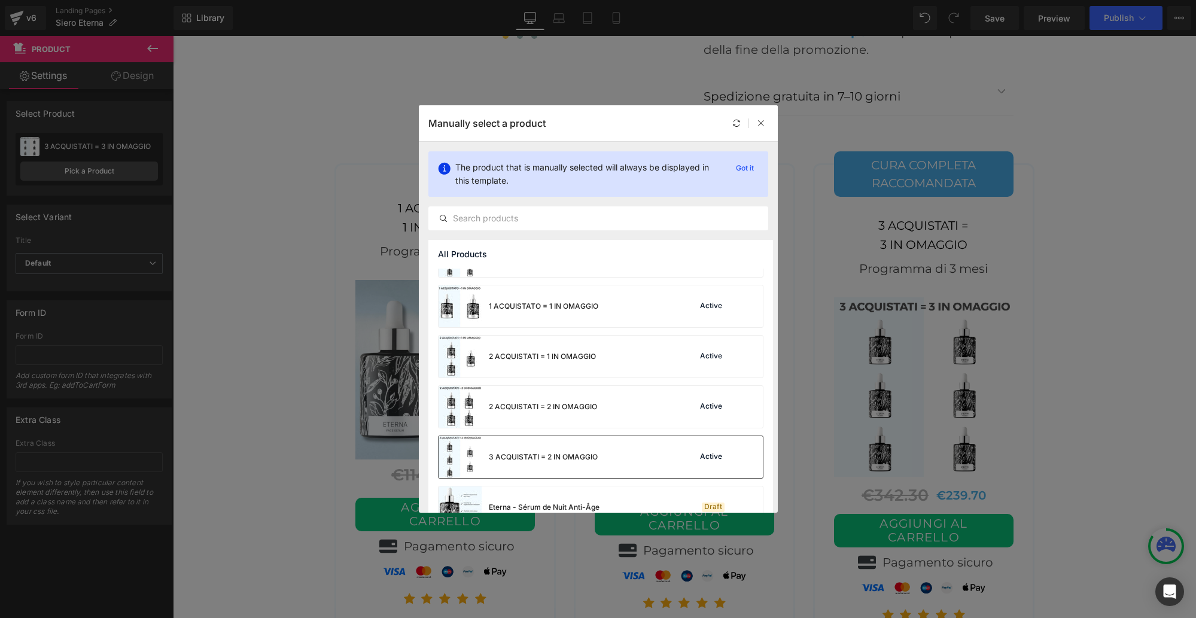
scroll to position [36, 0]
click at [512, 448] on div "3 ACQUISTATI = 2 IN OMAGGIO" at bounding box center [518, 455] width 159 height 42
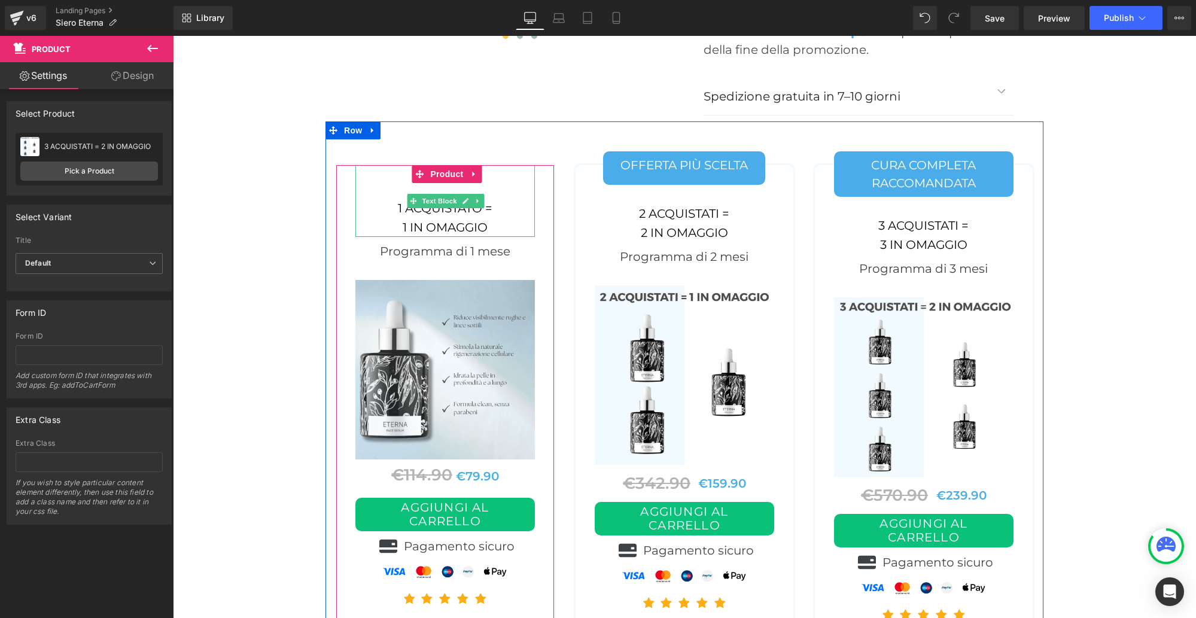
scroll to position [4990, 0]
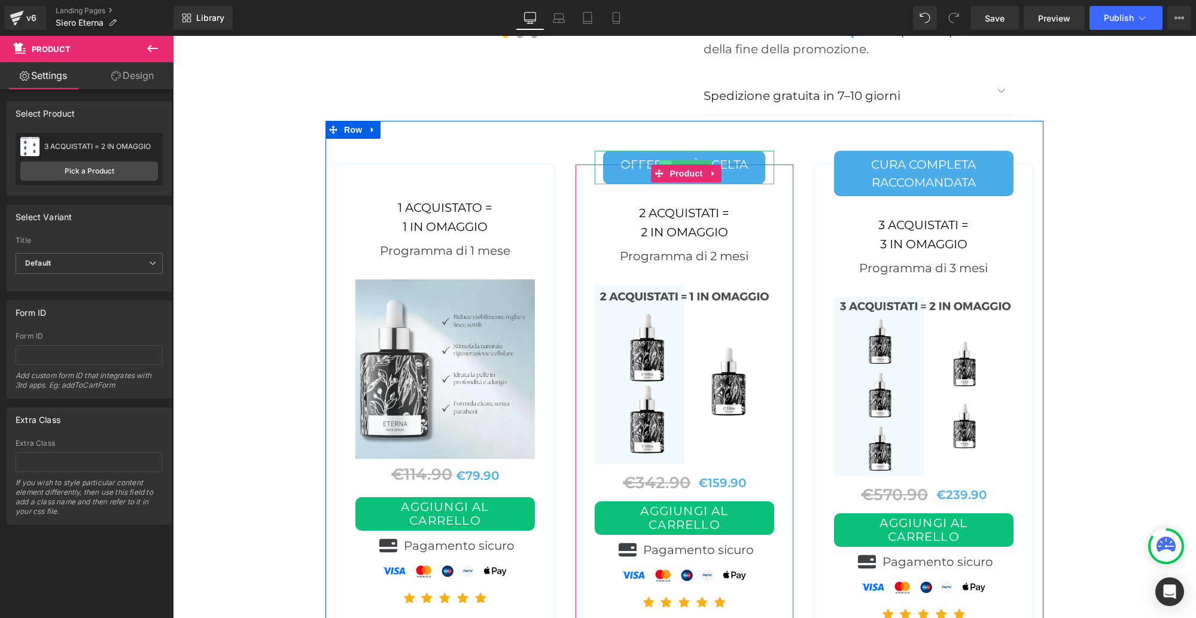
click at [663, 160] on span at bounding box center [665, 167] width 13 height 14
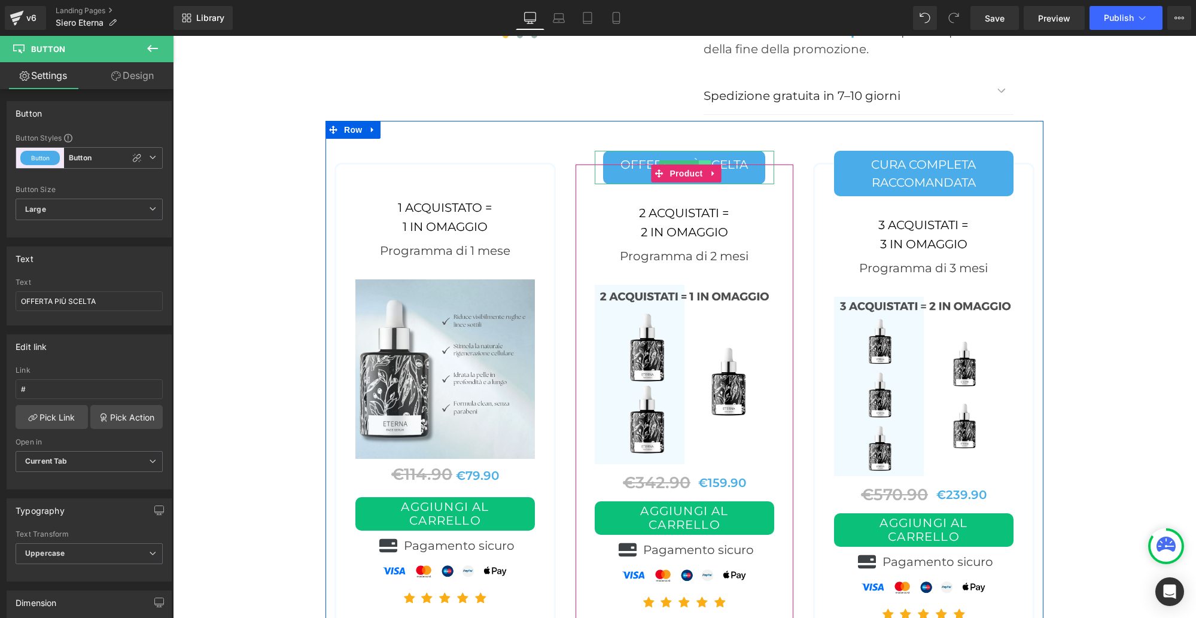
click at [706, 160] on link at bounding box center [705, 167] width 13 height 14
click at [700, 160] on link at bounding box center [699, 167] width 13 height 14
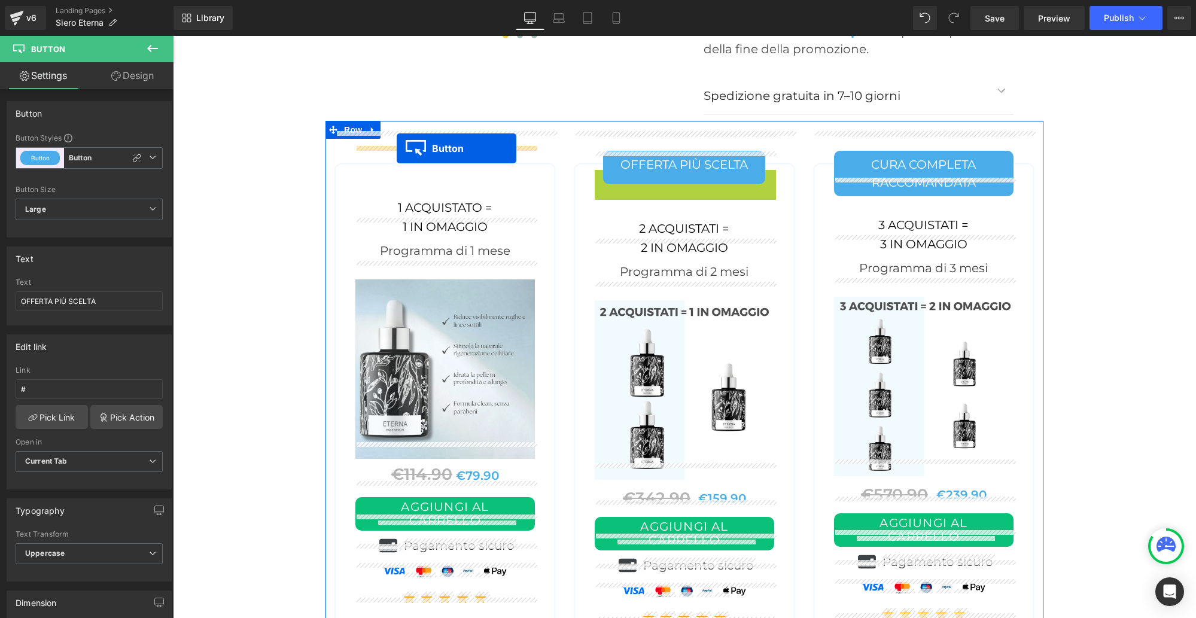
drag, startPoint x: 663, startPoint y: 168, endPoint x: 397, endPoint y: 148, distance: 266.9
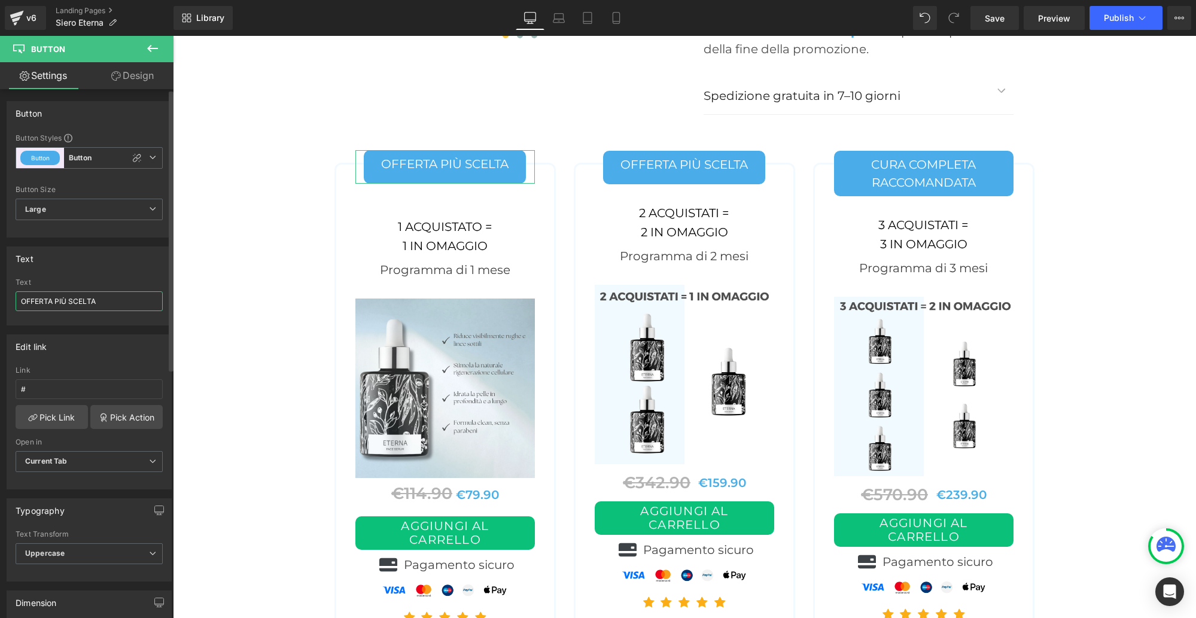
click at [112, 299] on input "OFFERTA PIÙ SCELTA" at bounding box center [89, 301] width 147 height 20
paste input "PROVA DI 1 MESE"
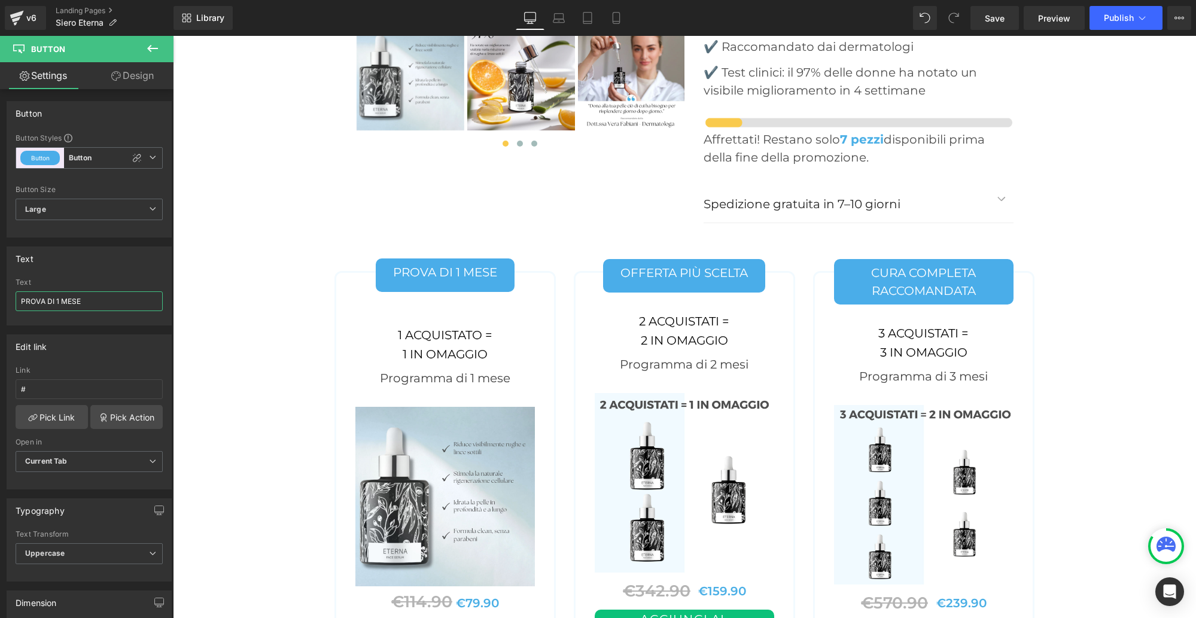
scroll to position [4867, 0]
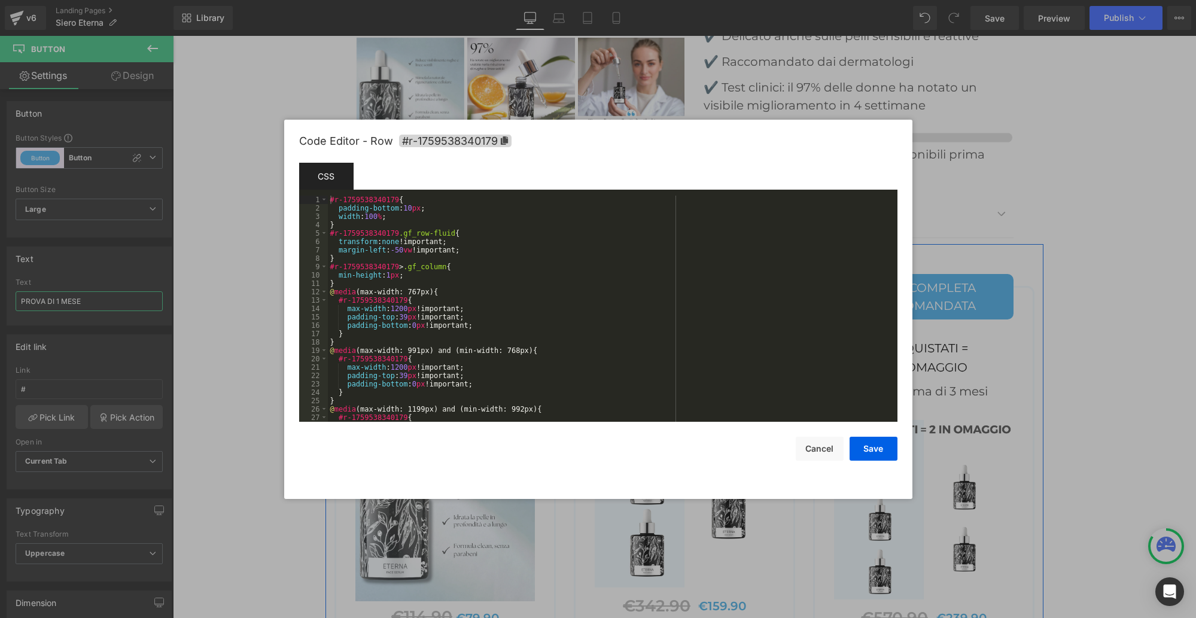
click at [341, 0] on div "Button You are previewing how the will restyle your page. You can not edit Elem…" at bounding box center [598, 0] width 1196 height 0
click at [502, 138] on icon at bounding box center [503, 140] width 7 height 8
type input "PROVA DI 1 MESE"
click at [886, 448] on button "Save" at bounding box center [874, 449] width 48 height 24
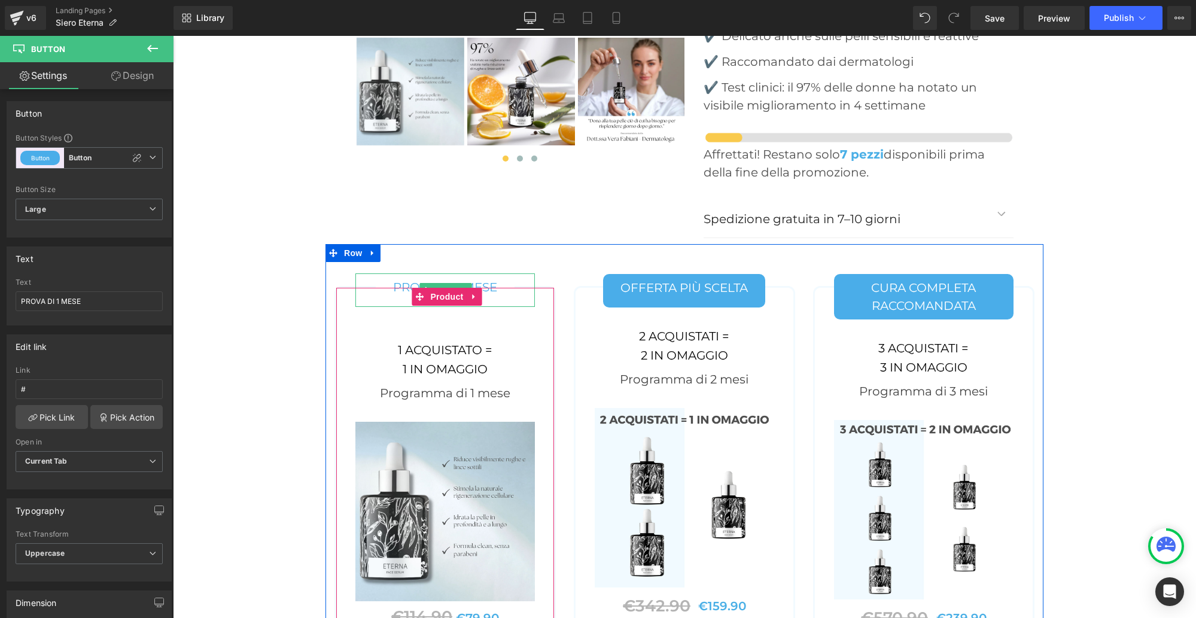
click at [407, 273] on link "PROVA DI 1 MESE" at bounding box center [445, 290] width 139 height 34
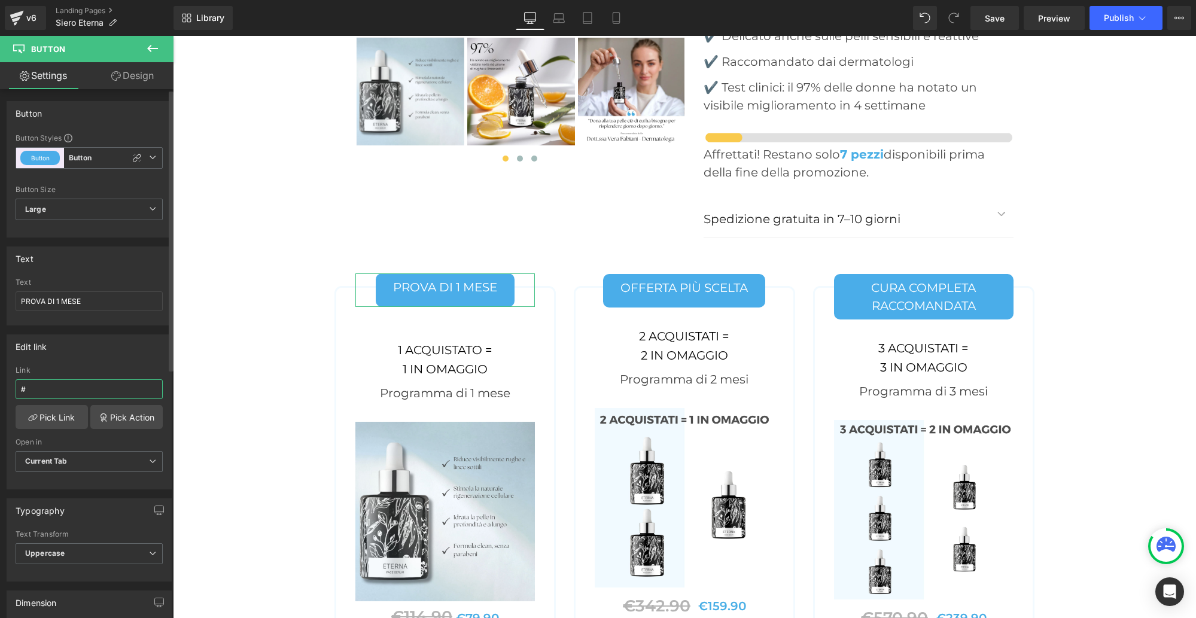
click at [52, 386] on input "#" at bounding box center [89, 389] width 147 height 20
paste input "r-1759538340179"
type input "#r-1759538340179"
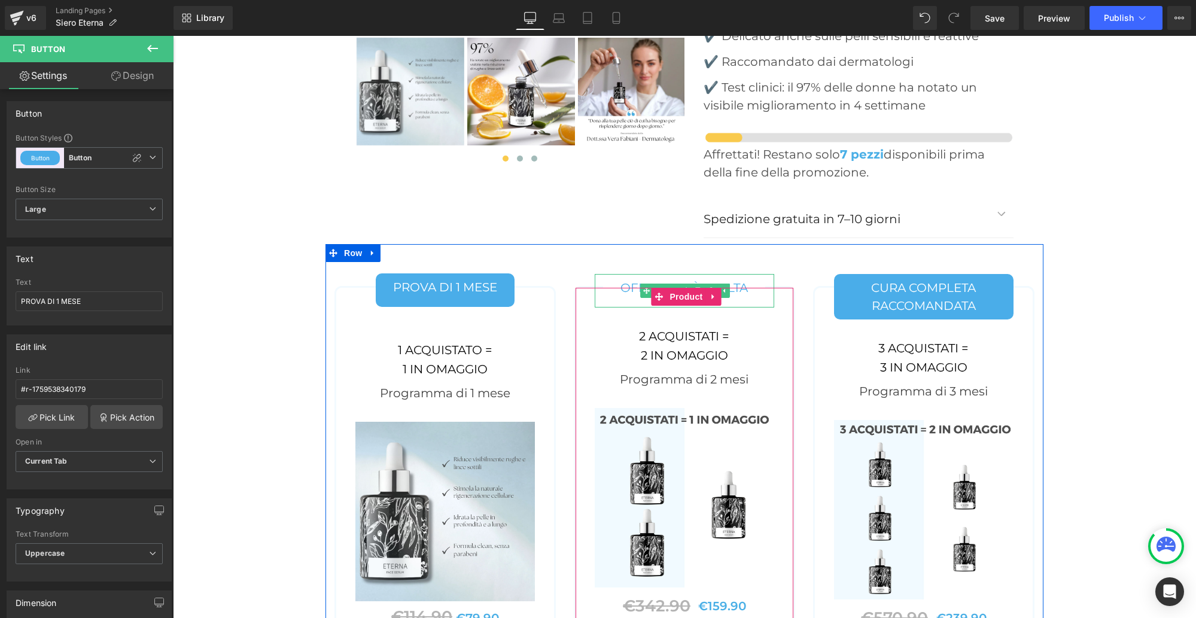
click at [616, 274] on link "OFFERTA PIÙ SCELTA" at bounding box center [684, 291] width 162 height 34
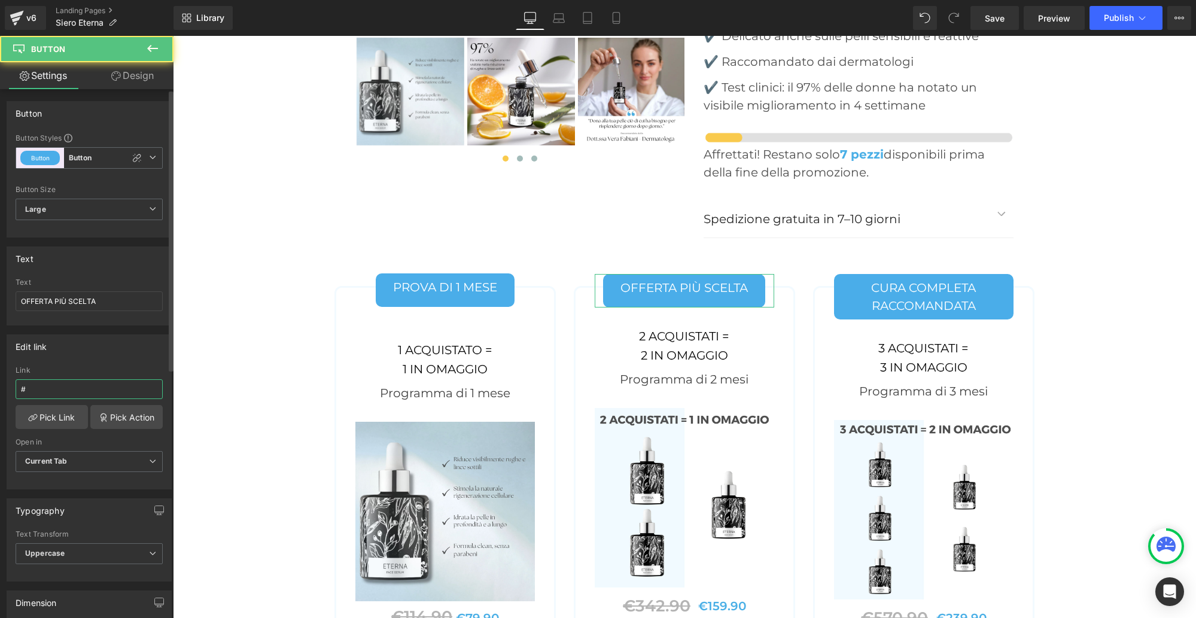
click at [44, 390] on input "#" at bounding box center [89, 389] width 147 height 20
type input "#r-1759538340179"
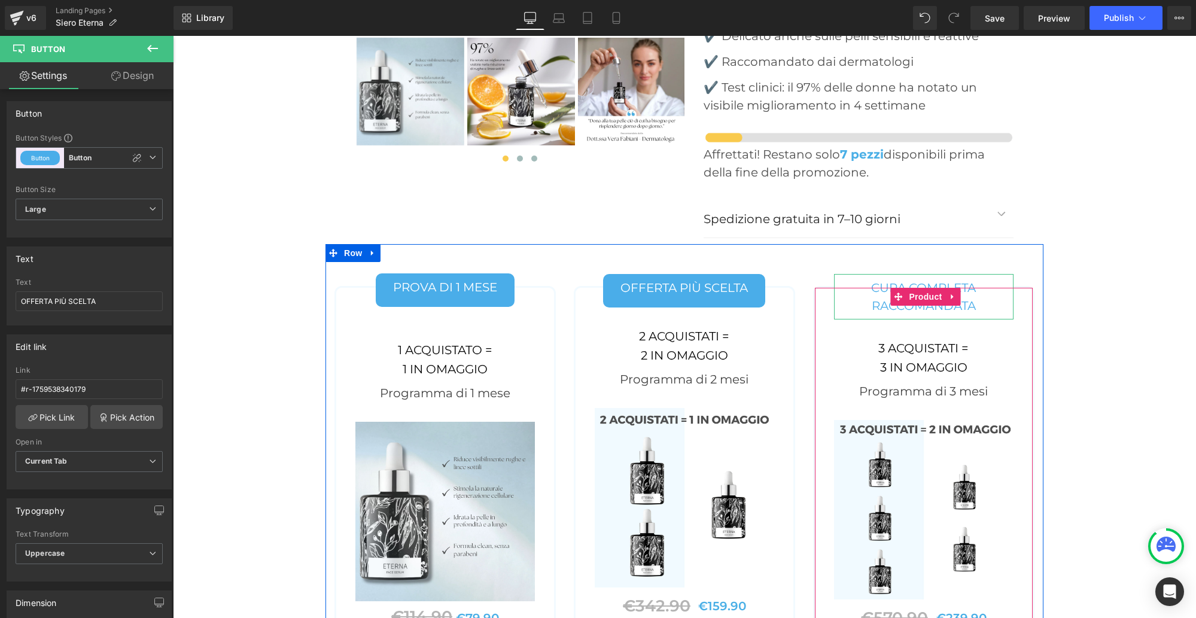
click at [845, 274] on link "Cura completa raccomandata" at bounding box center [923, 296] width 179 height 45
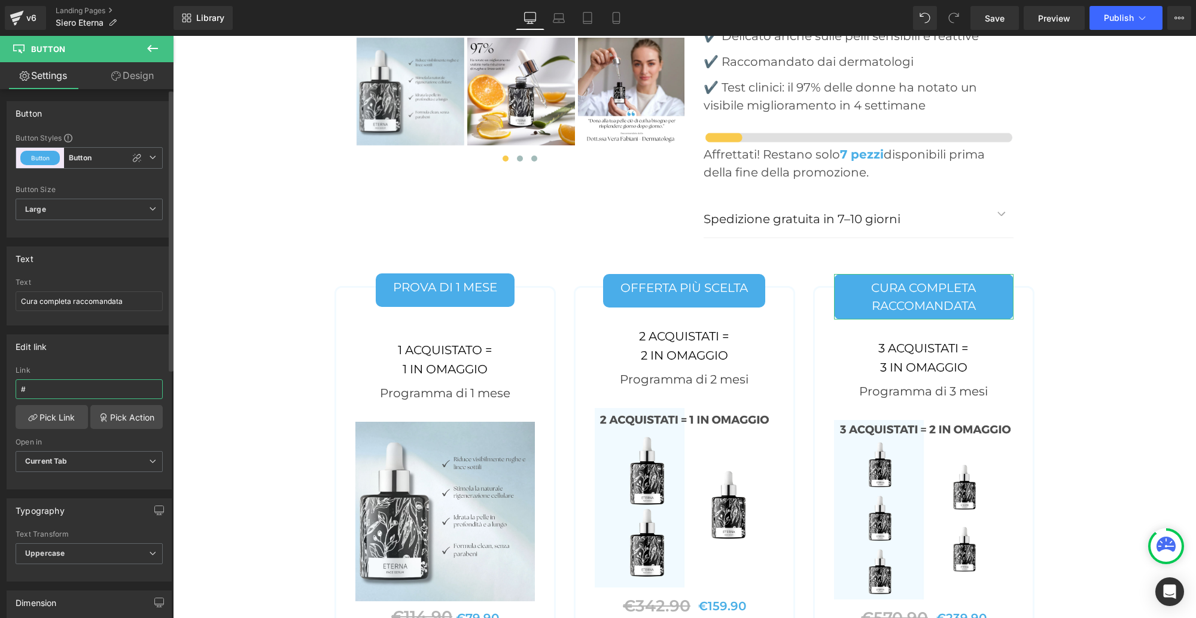
click at [47, 391] on input "#" at bounding box center [89, 389] width 147 height 20
type input "#r-1759538340179"
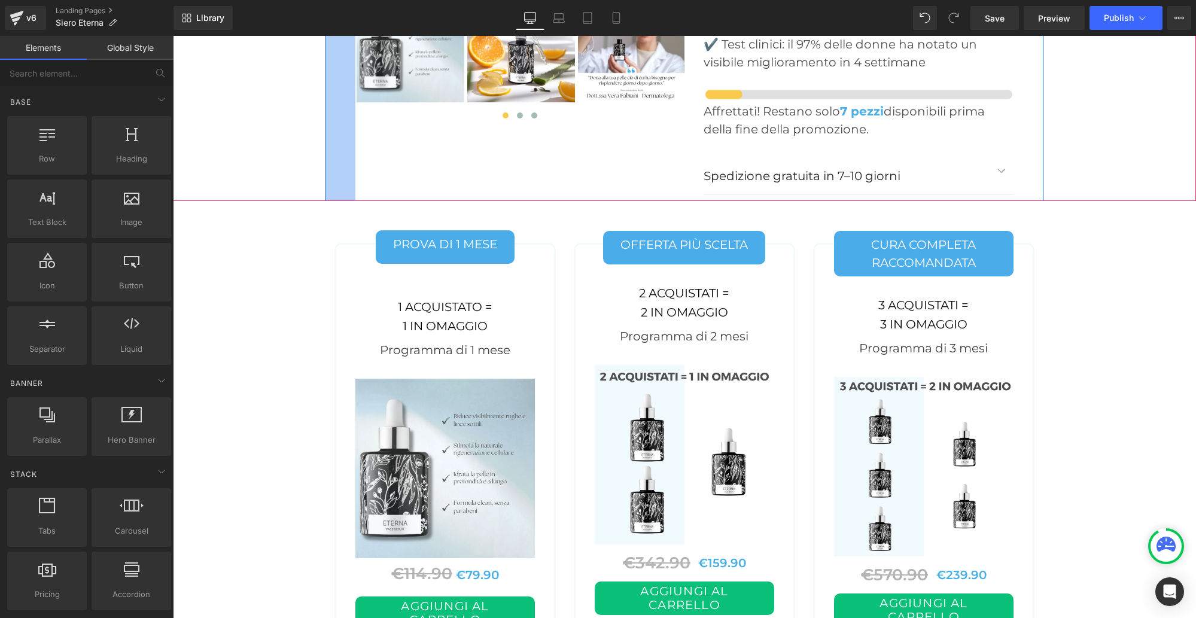
scroll to position [4941, 0]
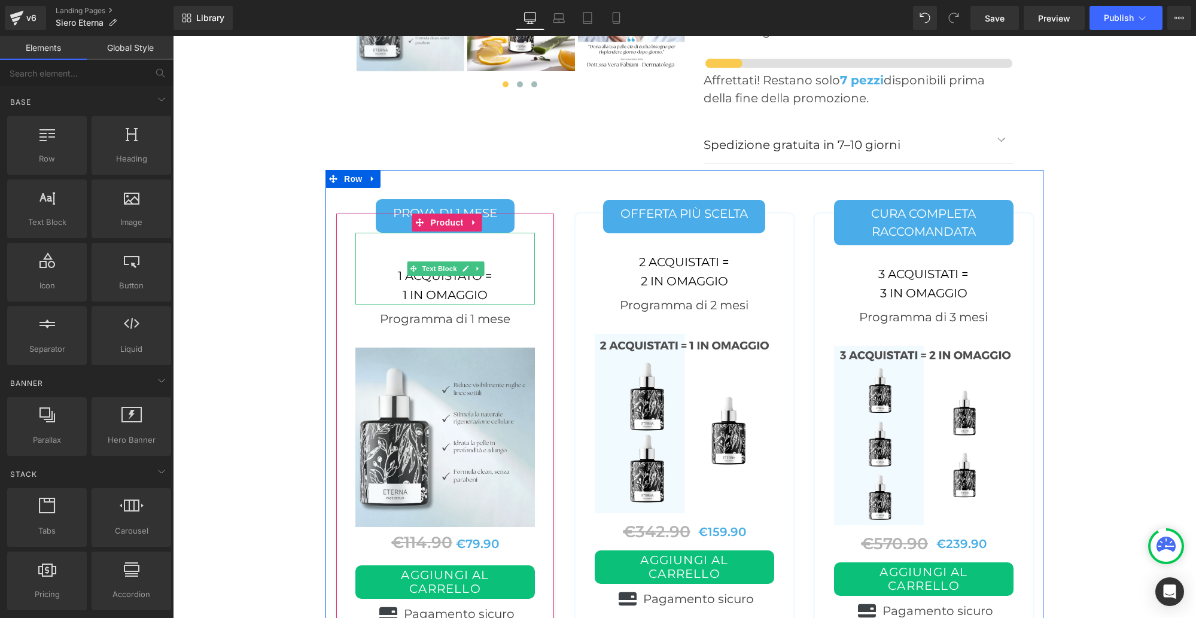
click at [424, 285] on div "1 in omaggio" at bounding box center [444, 294] width 179 height 19
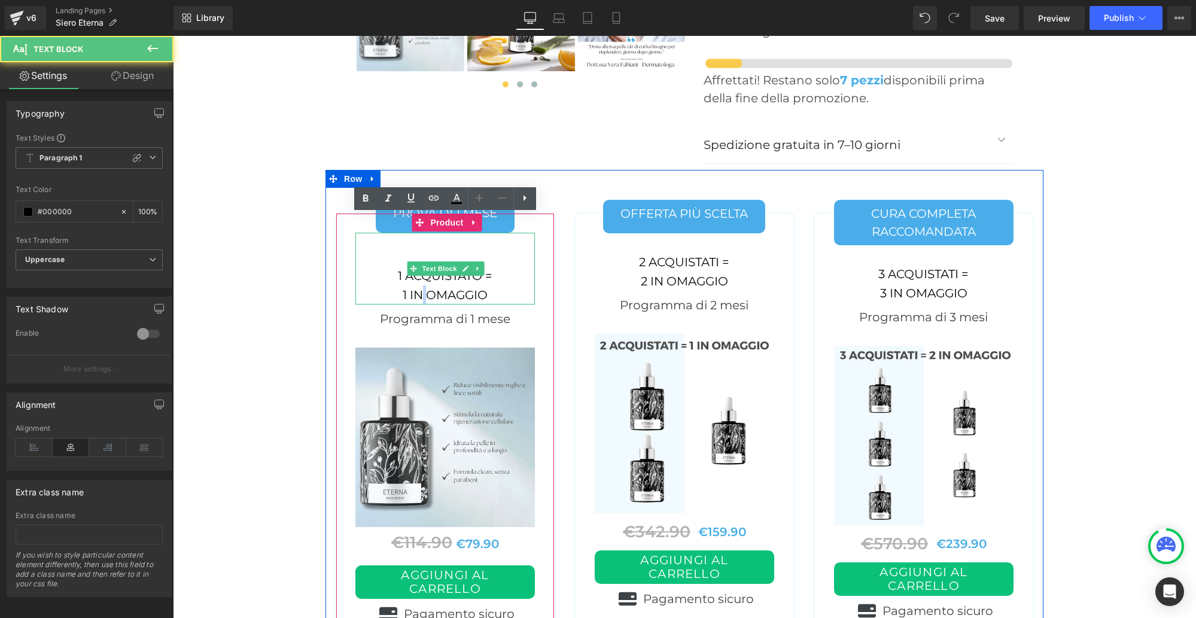
click at [424, 285] on div "1 in omaggio" at bounding box center [444, 294] width 179 height 19
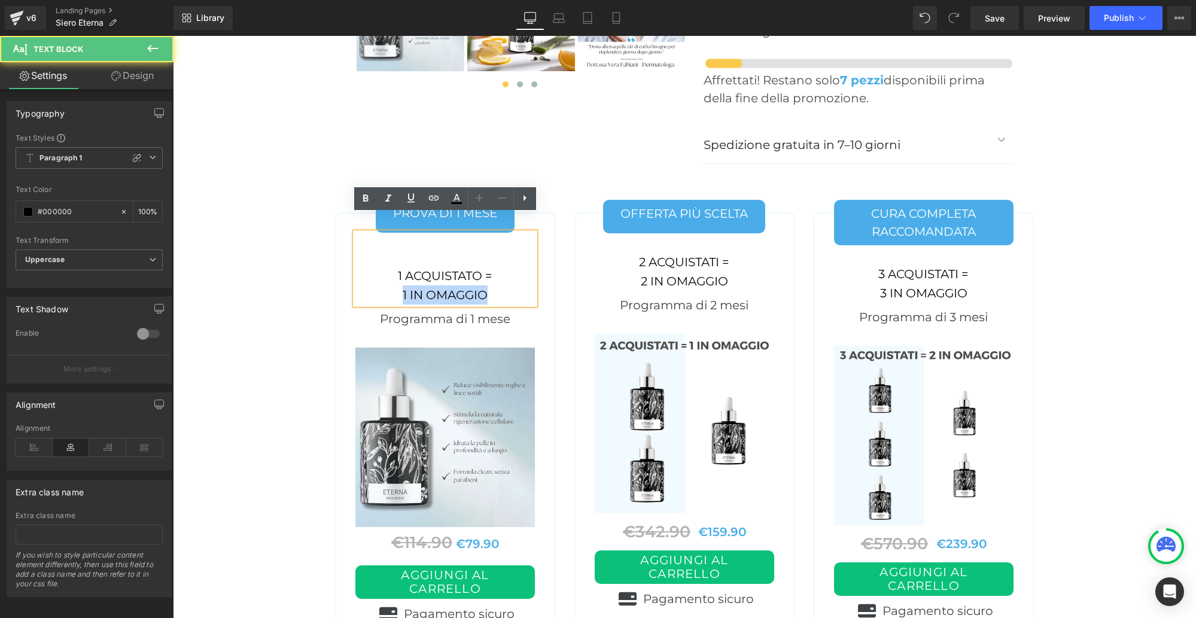
click at [424, 285] on div "1 in omaggio" at bounding box center [444, 294] width 179 height 19
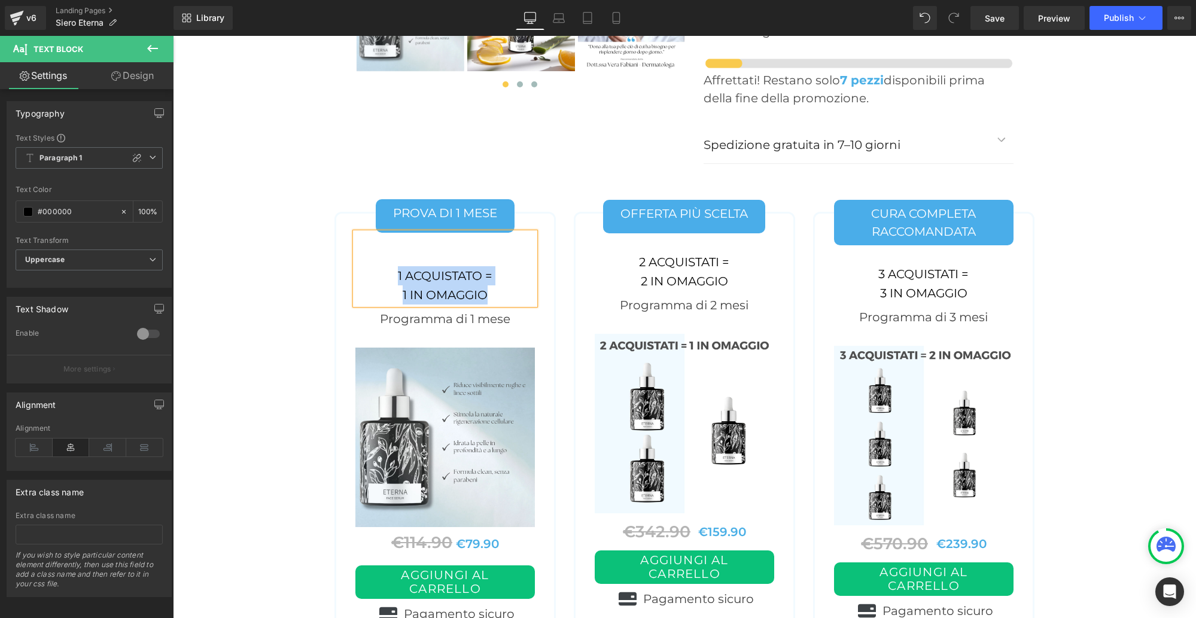
paste div
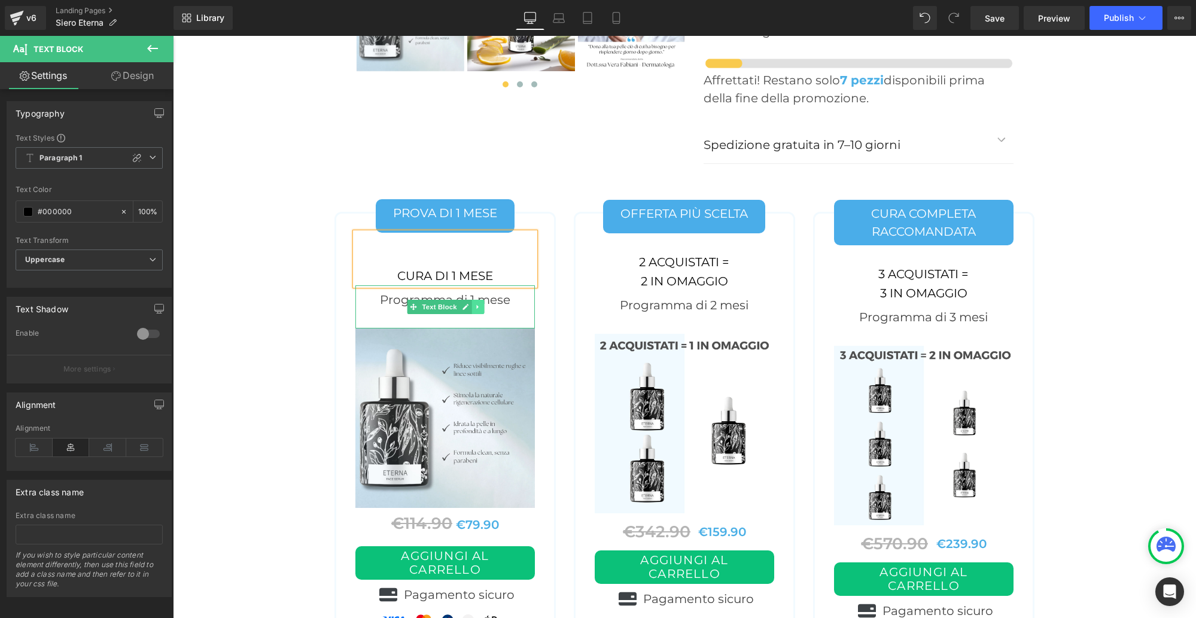
click at [477, 305] on icon at bounding box center [478, 307] width 2 height 4
click at [482, 303] on icon at bounding box center [484, 306] width 7 height 7
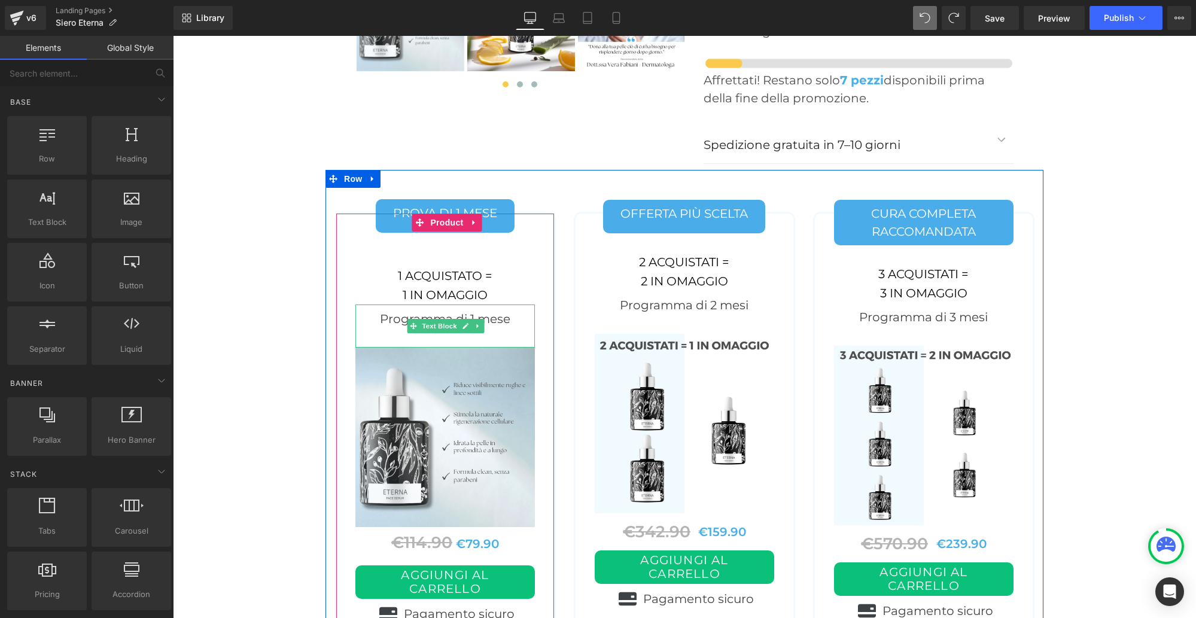
click at [516, 305] on div "Programma di 1 mese" at bounding box center [444, 326] width 179 height 43
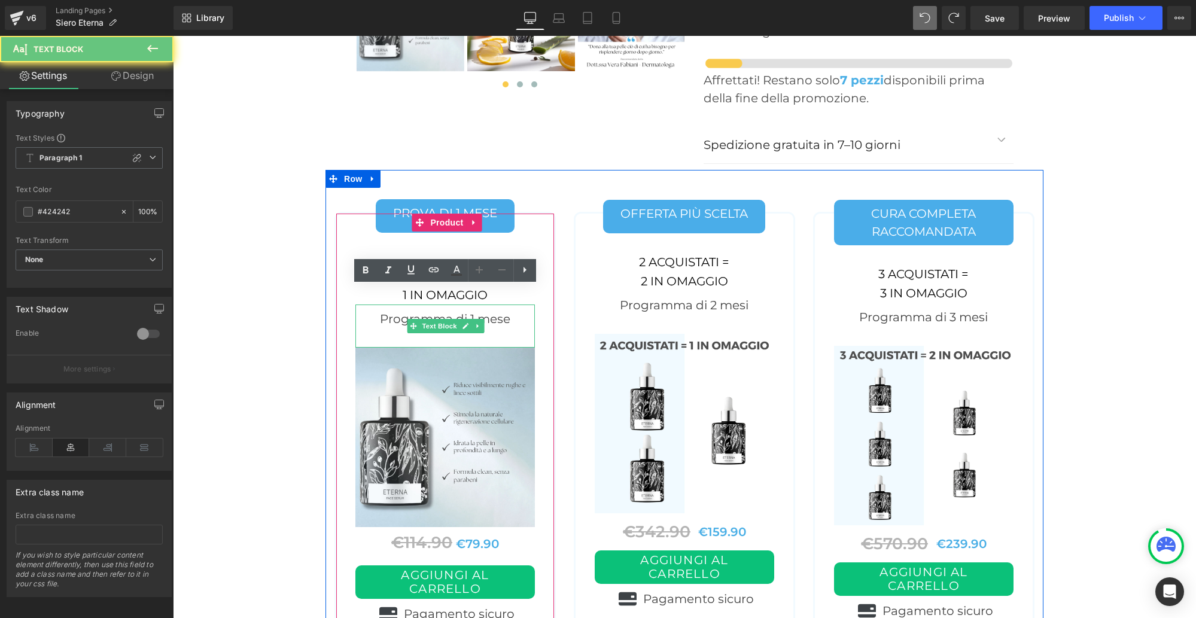
click at [516, 305] on div "Programma di 1 mese" at bounding box center [444, 326] width 179 height 43
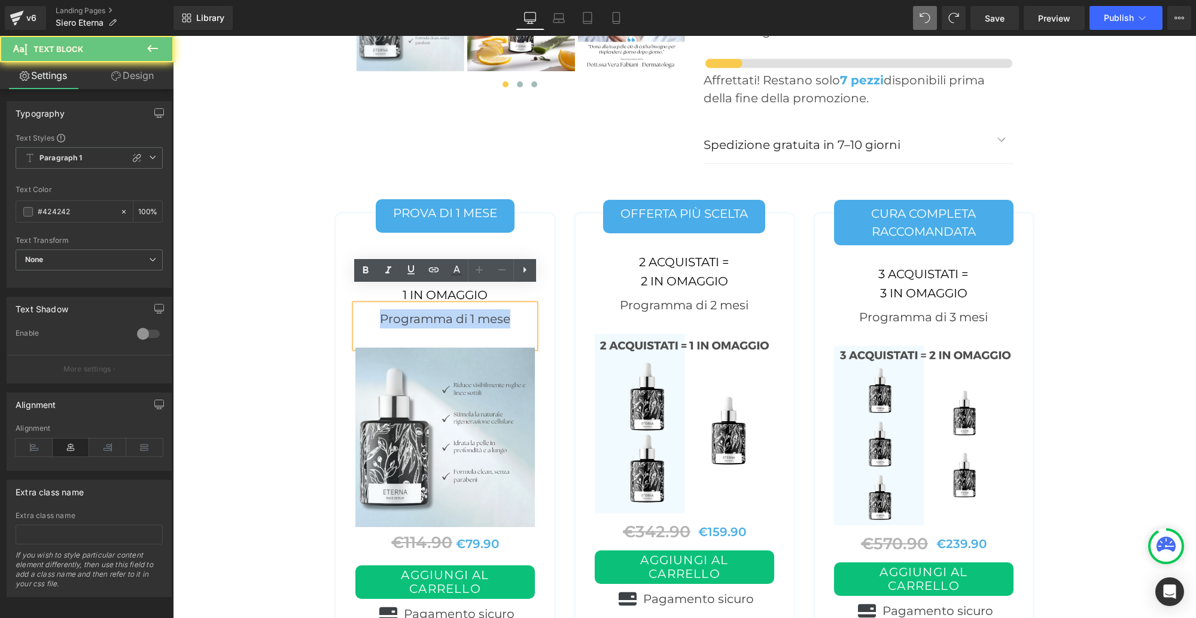
click at [516, 305] on div "Programma di 1 mese" at bounding box center [444, 326] width 179 height 43
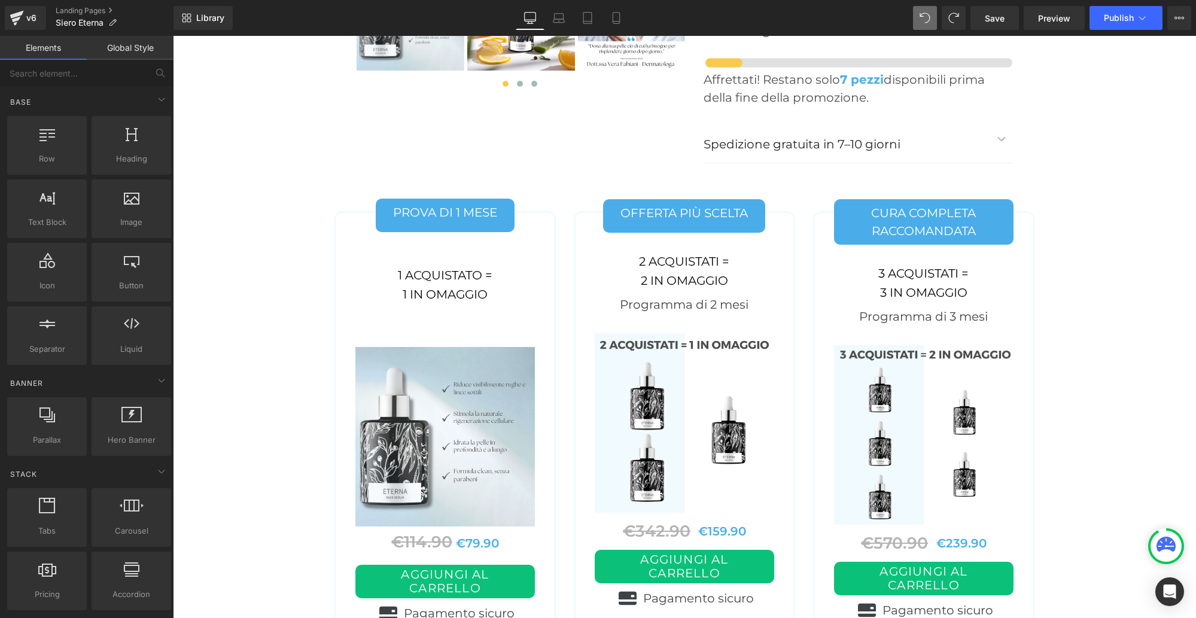
scroll to position [4942, 0]
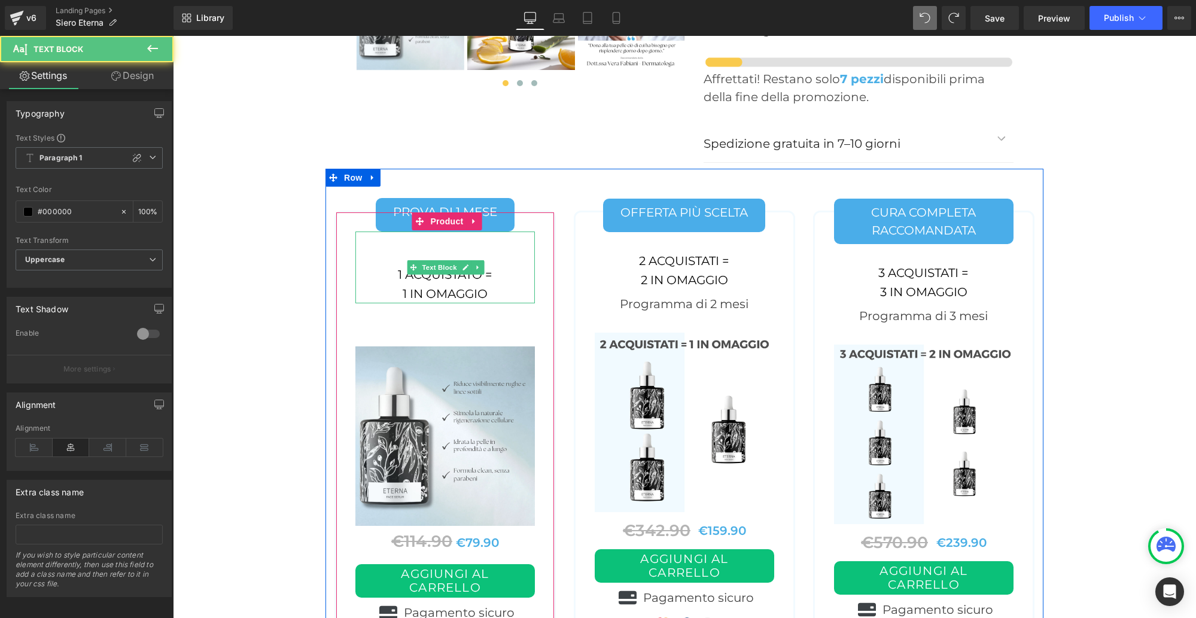
click at [427, 266] on div "1 acquistato = 1 in omaggio" at bounding box center [444, 268] width 179 height 72
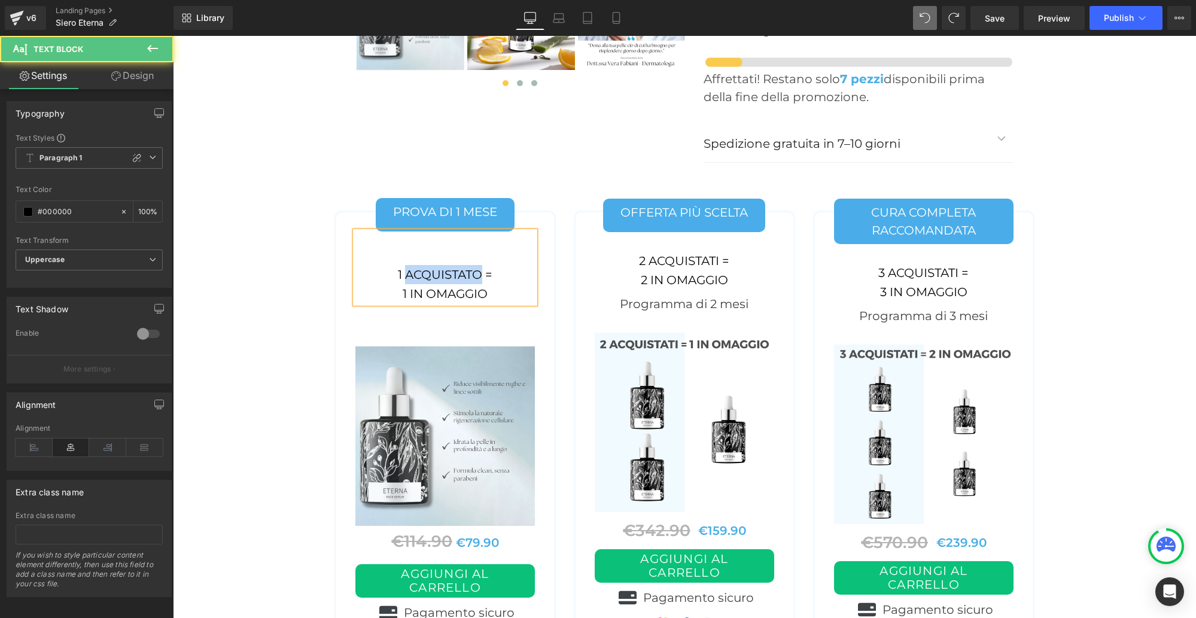
click at [427, 266] on div "1 acquistato = 1 in omaggio" at bounding box center [444, 268] width 179 height 72
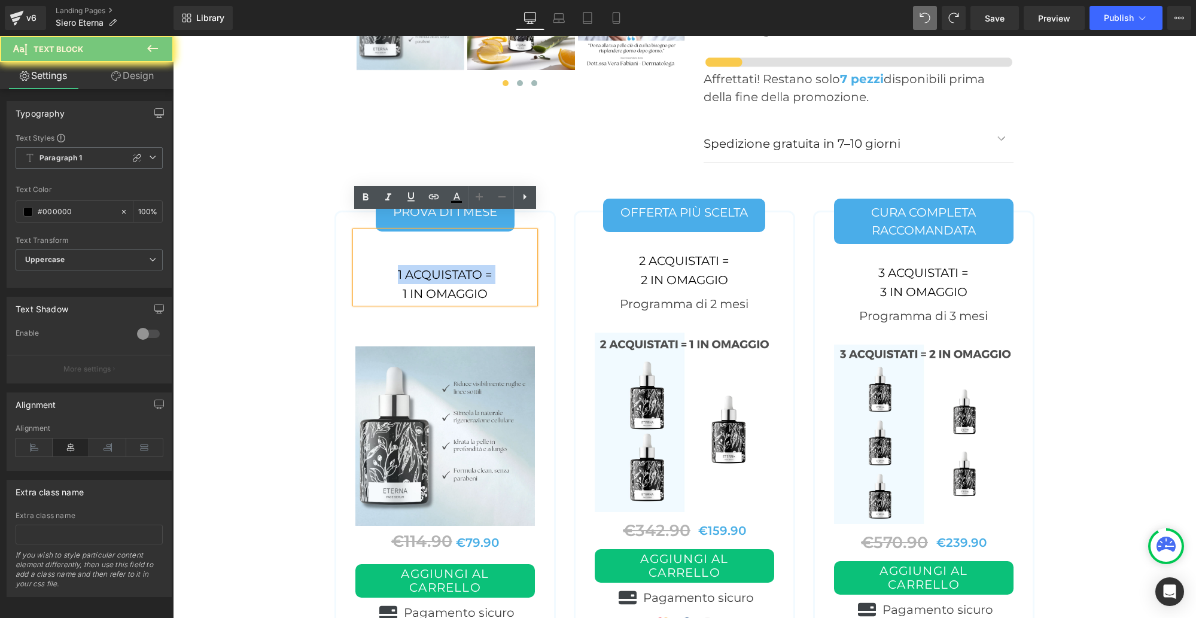
click at [427, 266] on div "1 acquistato = 1 in omaggio" at bounding box center [444, 268] width 179 height 72
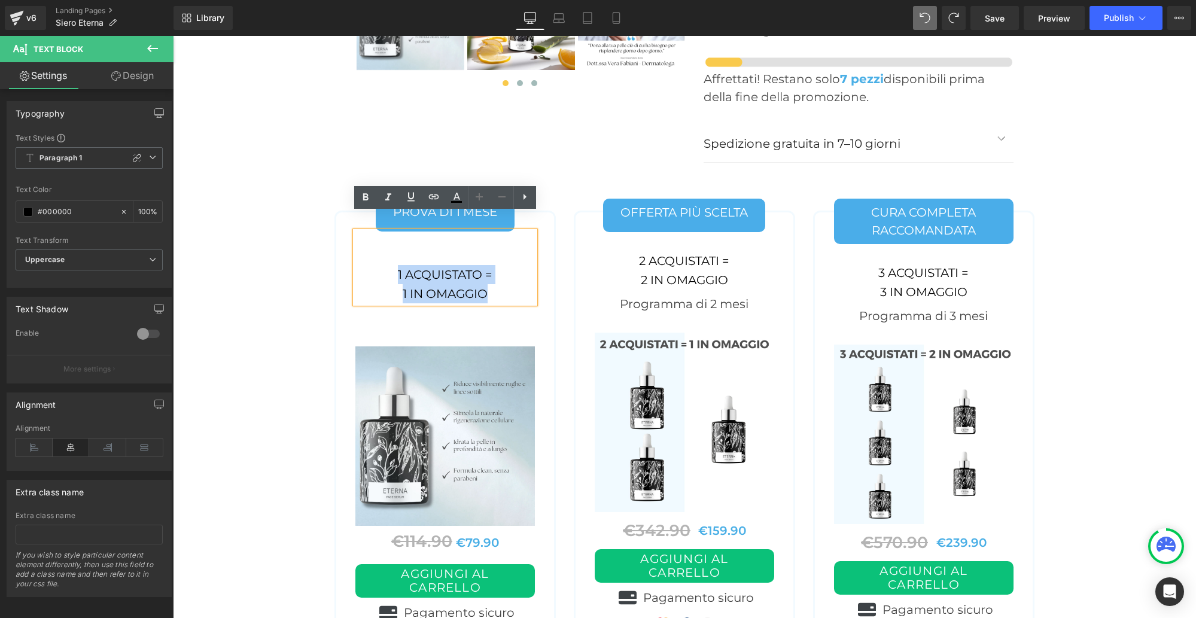
drag, startPoint x: 384, startPoint y: 257, endPoint x: 506, endPoint y: 279, distance: 123.6
click at [506, 279] on div "1 acquistato = 1 in omaggio" at bounding box center [444, 268] width 179 height 72
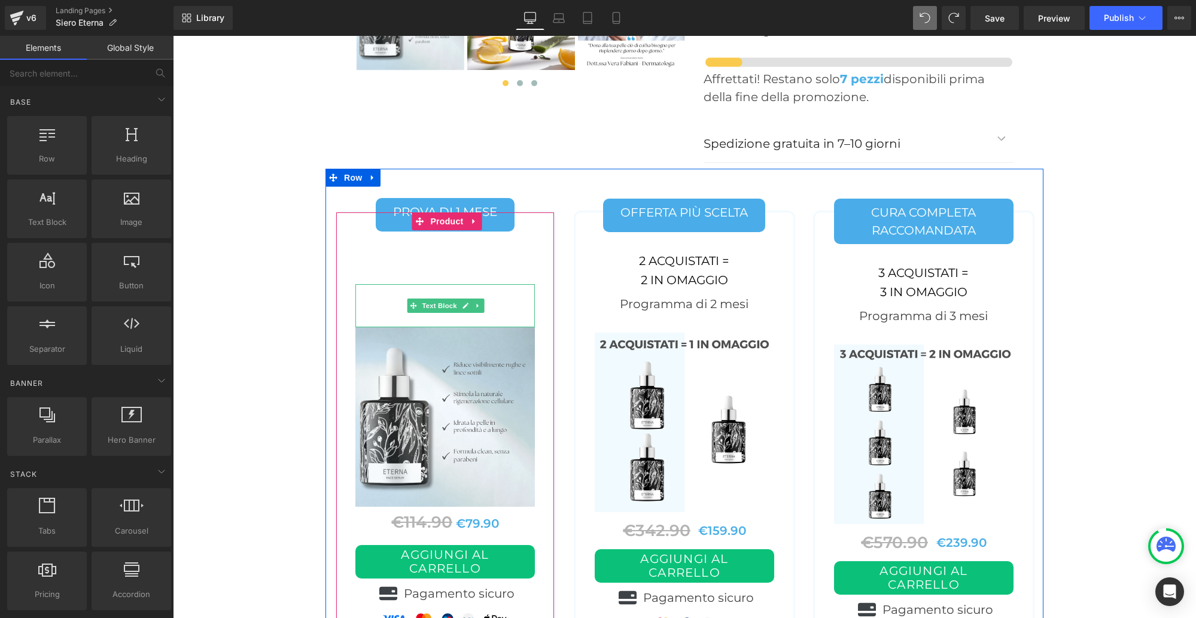
click at [401, 284] on div at bounding box center [444, 305] width 179 height 43
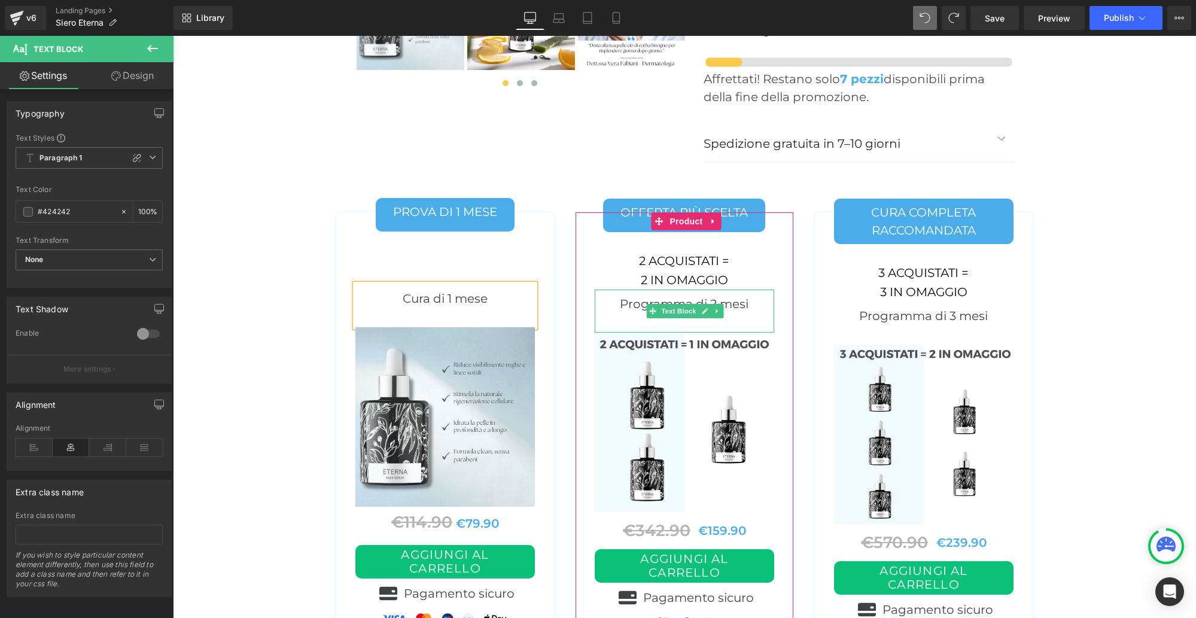
click at [631, 290] on div "Programma di 2 mesi" at bounding box center [684, 311] width 179 height 43
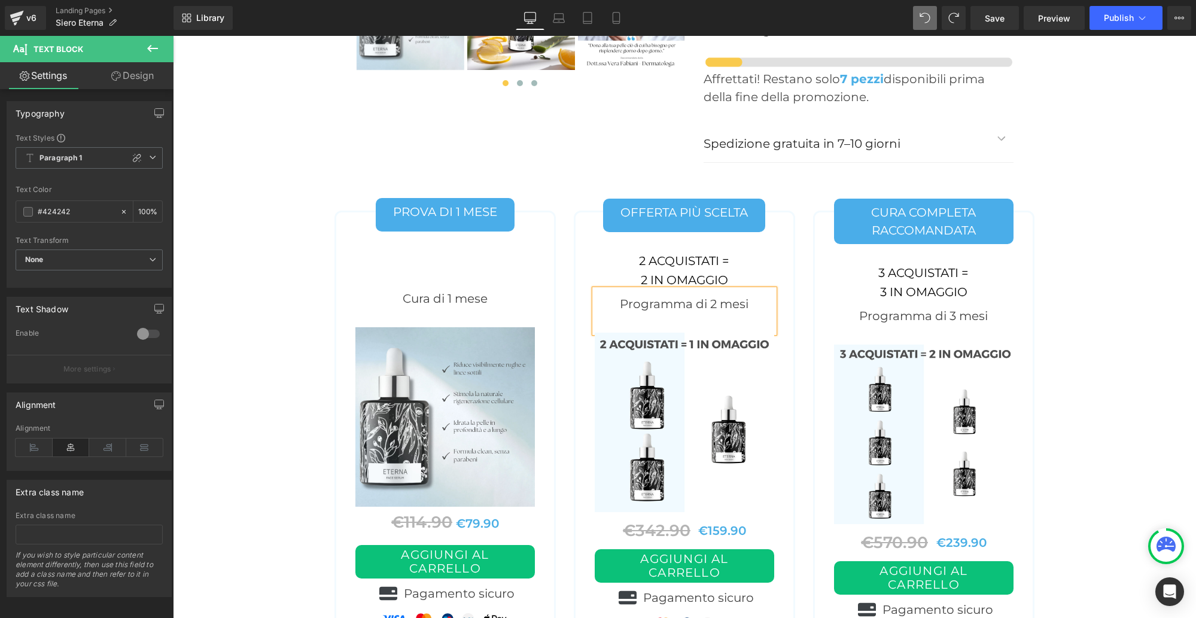
click at [631, 290] on div "Programma di 2 mesi" at bounding box center [684, 311] width 179 height 43
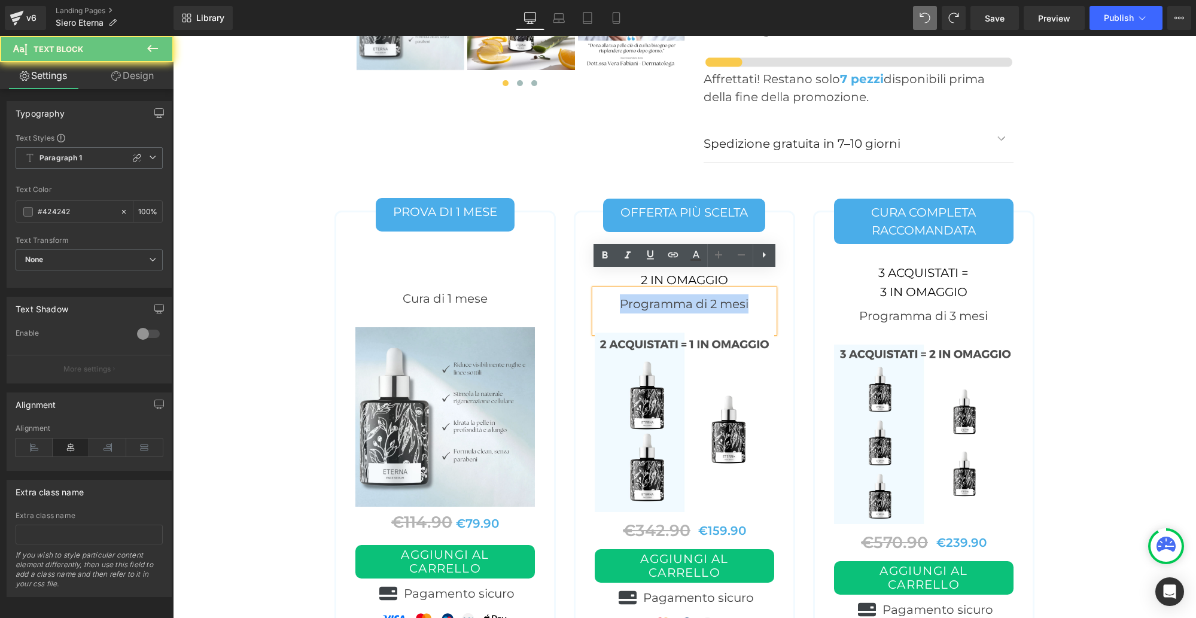
click at [631, 290] on div "Programma di 2 mesi" at bounding box center [684, 311] width 179 height 43
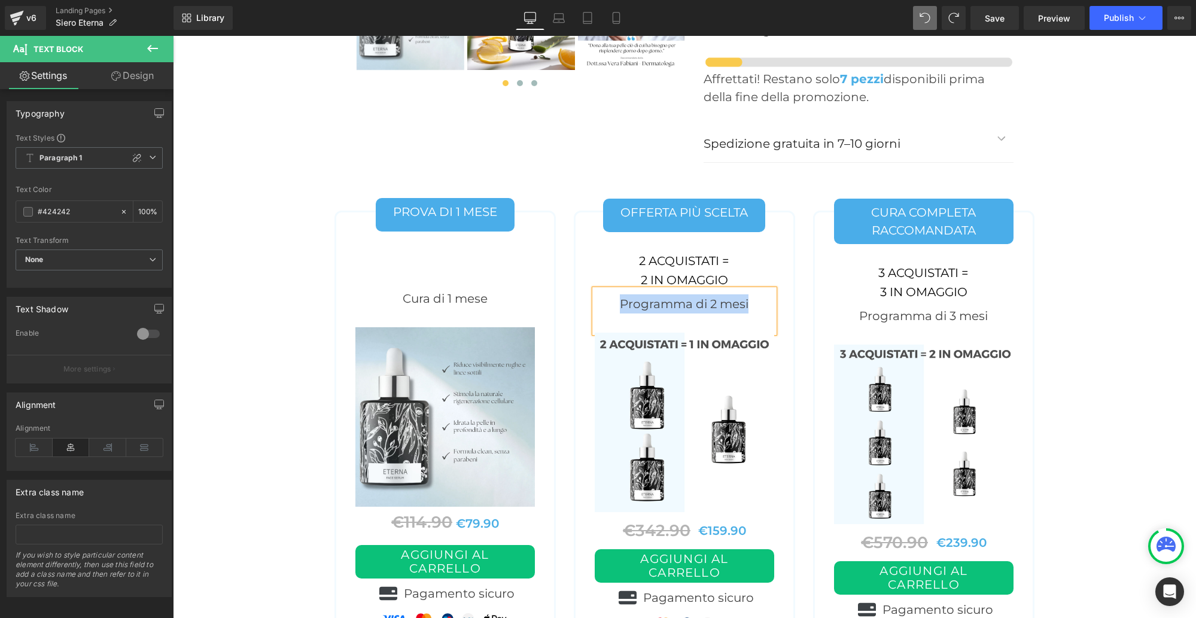
paste div
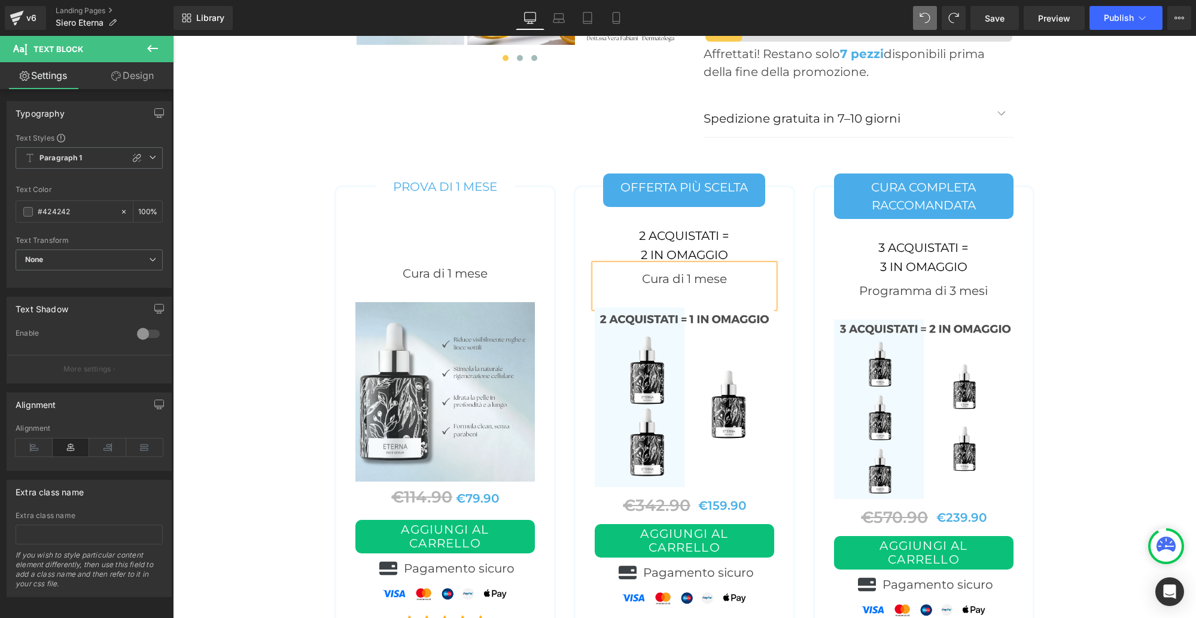
scroll to position [4973, 0]
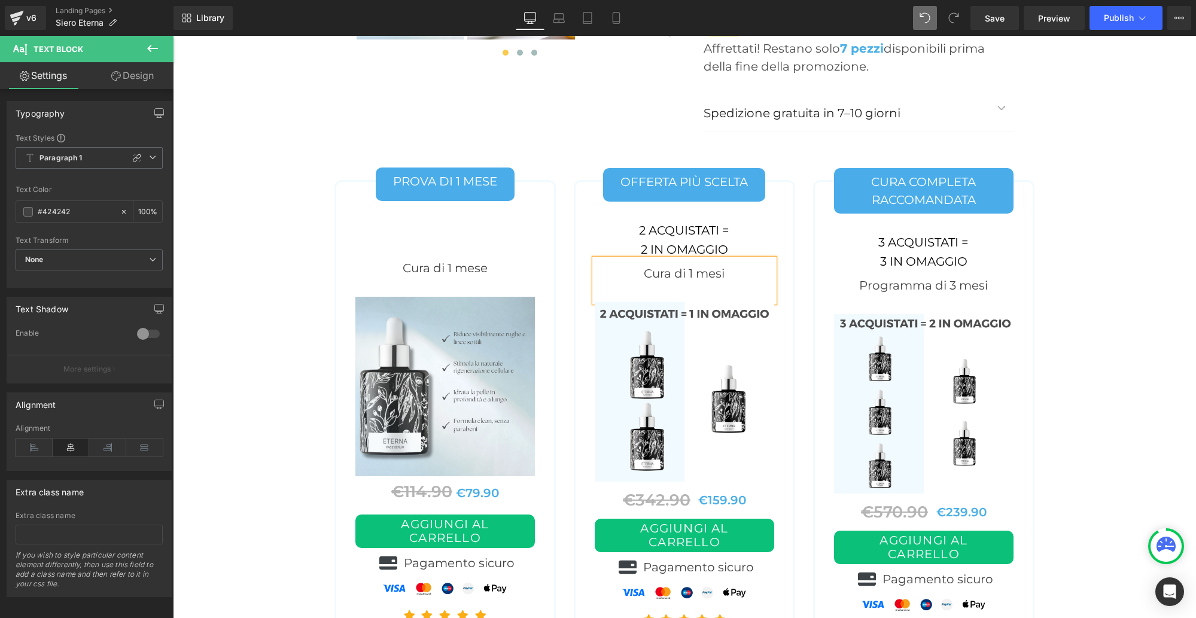
click at [691, 259] on div "Cura di 1 mesi" at bounding box center [684, 280] width 179 height 43
click at [681, 259] on div "Cura di 2 mesi" at bounding box center [684, 280] width 179 height 43
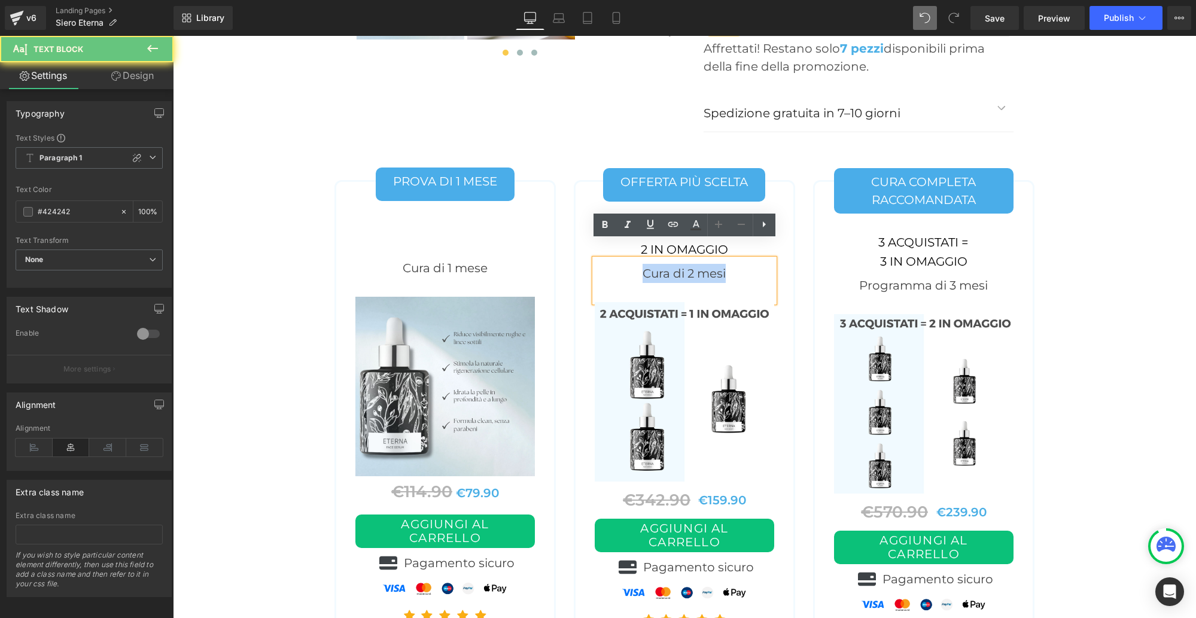
click at [681, 259] on div "Cura di 2 mesi" at bounding box center [684, 280] width 179 height 43
copy div "Cura di 2 mesi"
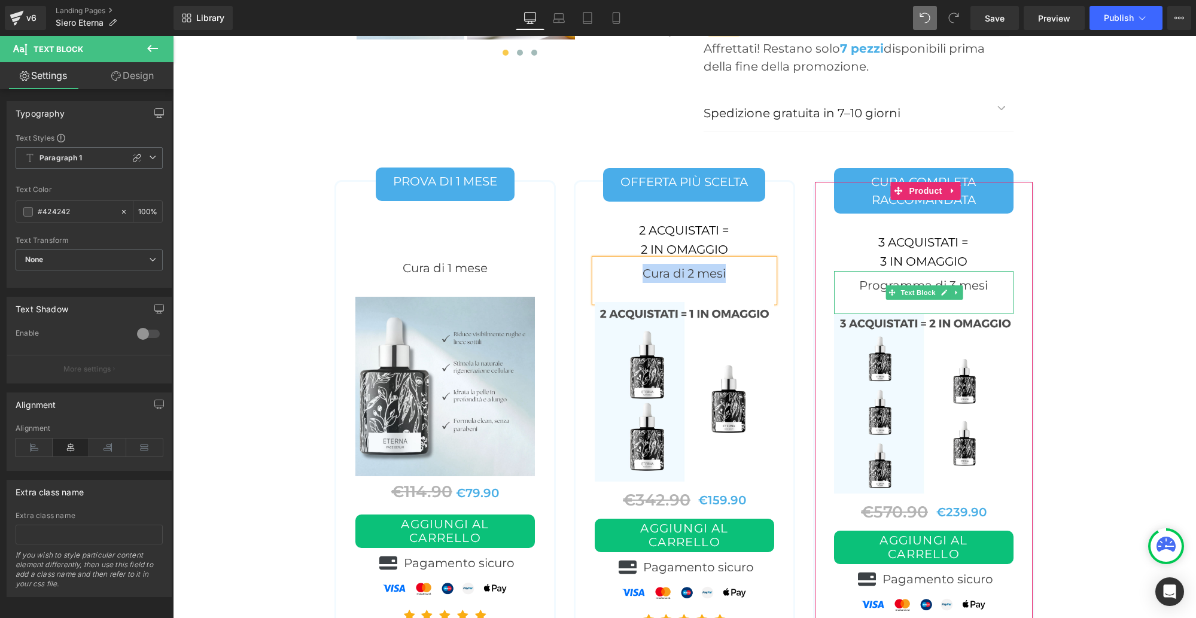
click at [871, 271] on div "Programma di 3 mesi" at bounding box center [923, 292] width 179 height 43
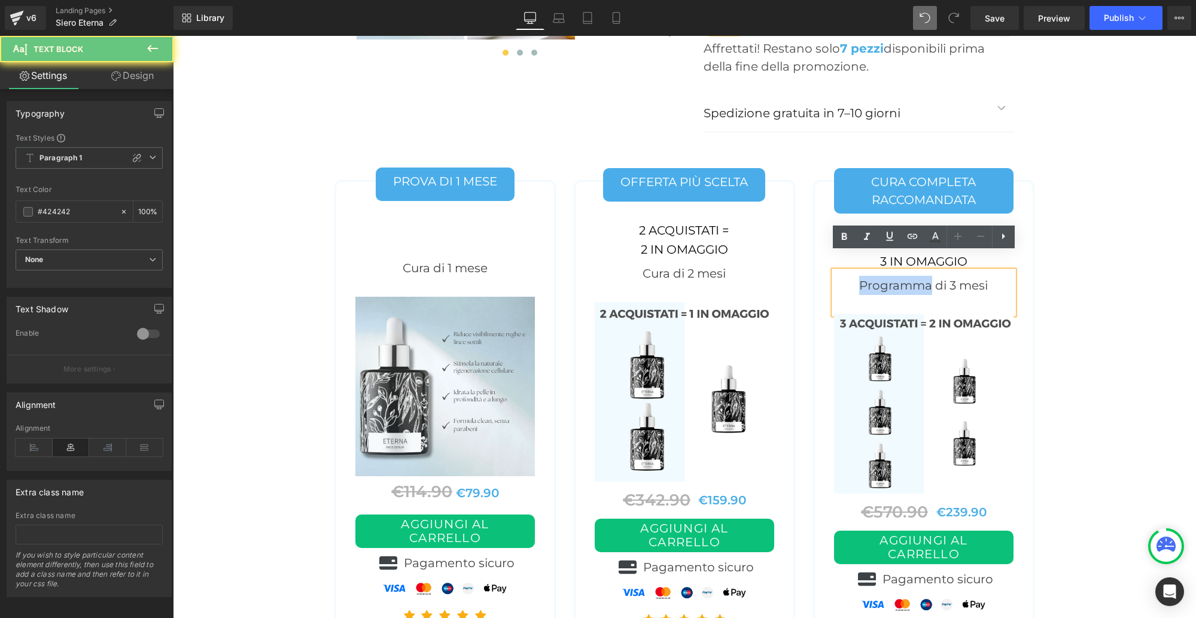
click at [871, 271] on div "Programma di 3 mesi" at bounding box center [923, 292] width 179 height 43
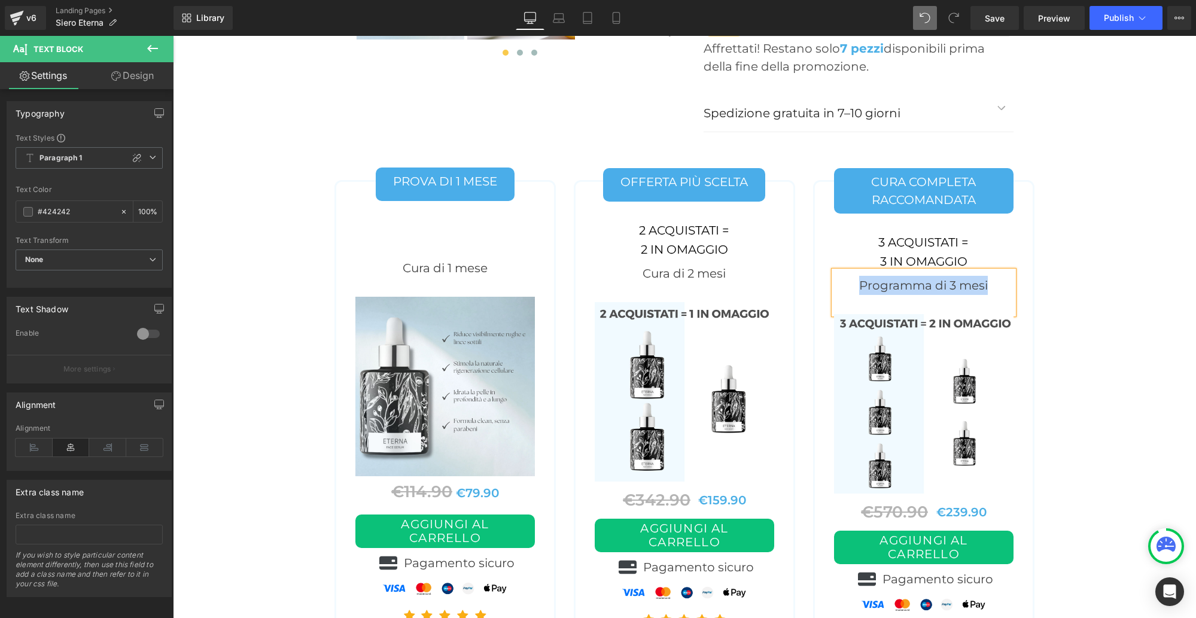
paste div
click at [932, 271] on div "Cura di 2 mesi" at bounding box center [923, 292] width 179 height 43
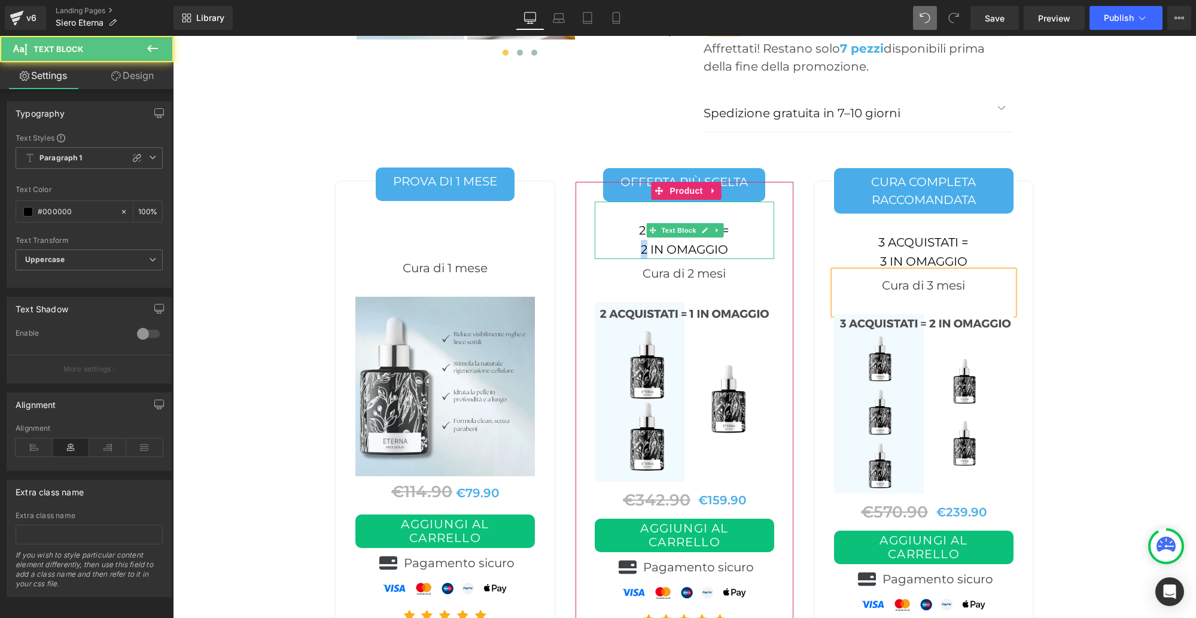
drag, startPoint x: 646, startPoint y: 230, endPoint x: 640, endPoint y: 230, distance: 6.0
click at [640, 240] on div "2 in omaggio" at bounding box center [684, 249] width 179 height 19
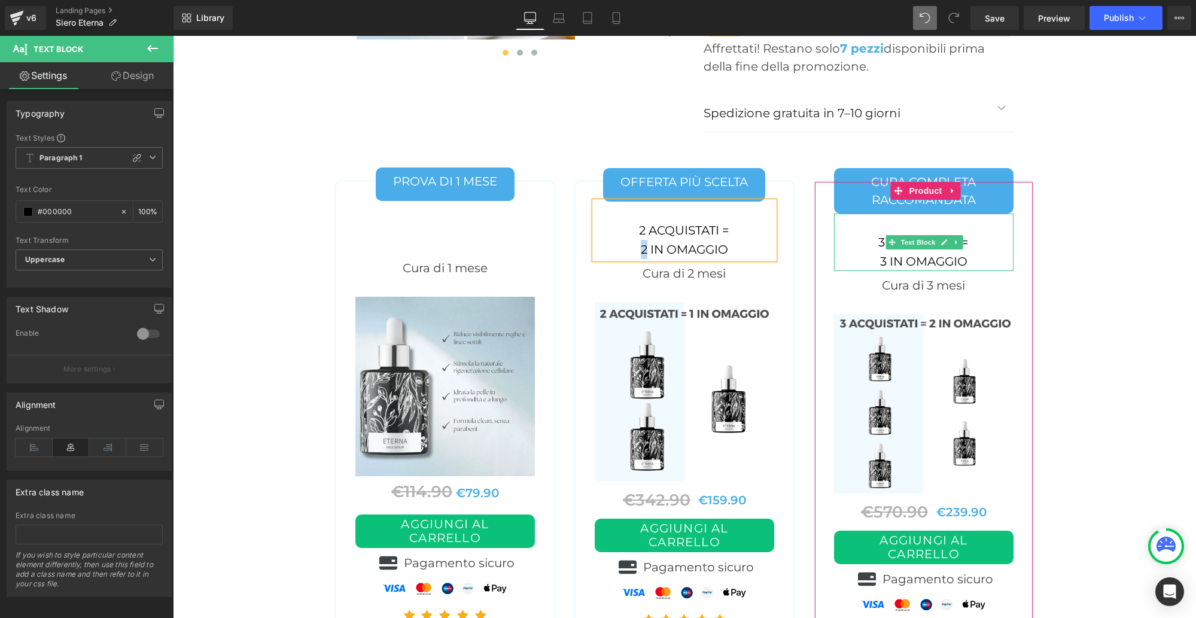
click at [881, 252] on div "3 in omaggio" at bounding box center [923, 261] width 179 height 19
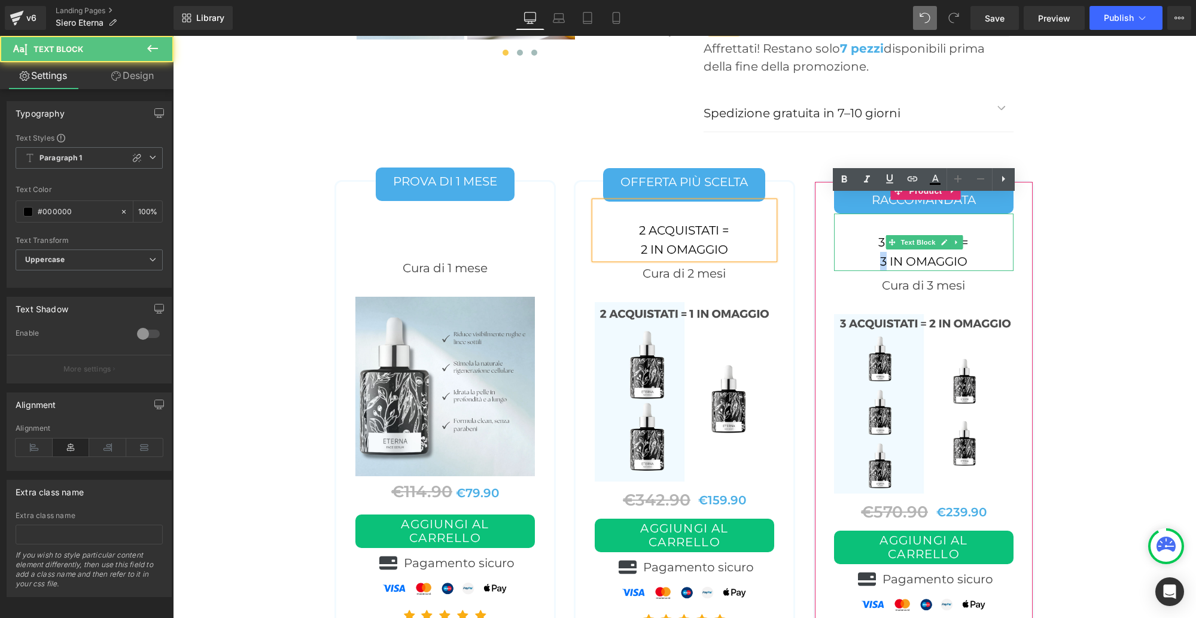
click at [881, 252] on div "3 in omaggio" at bounding box center [923, 261] width 179 height 19
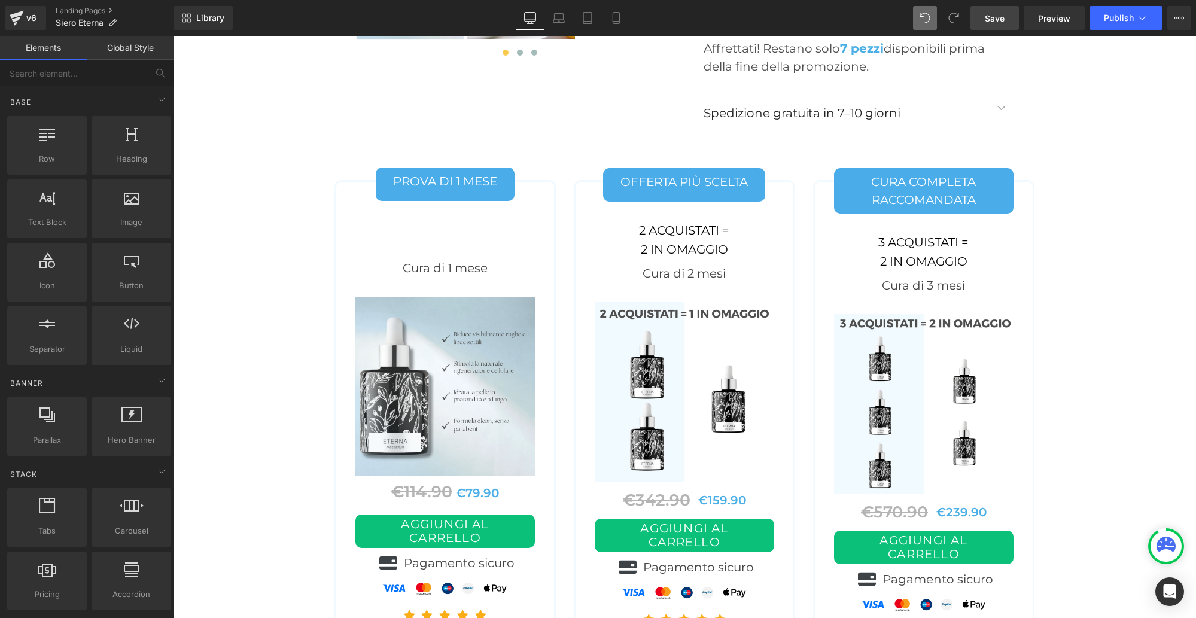
click at [992, 22] on span "Save" at bounding box center [995, 18] width 20 height 13
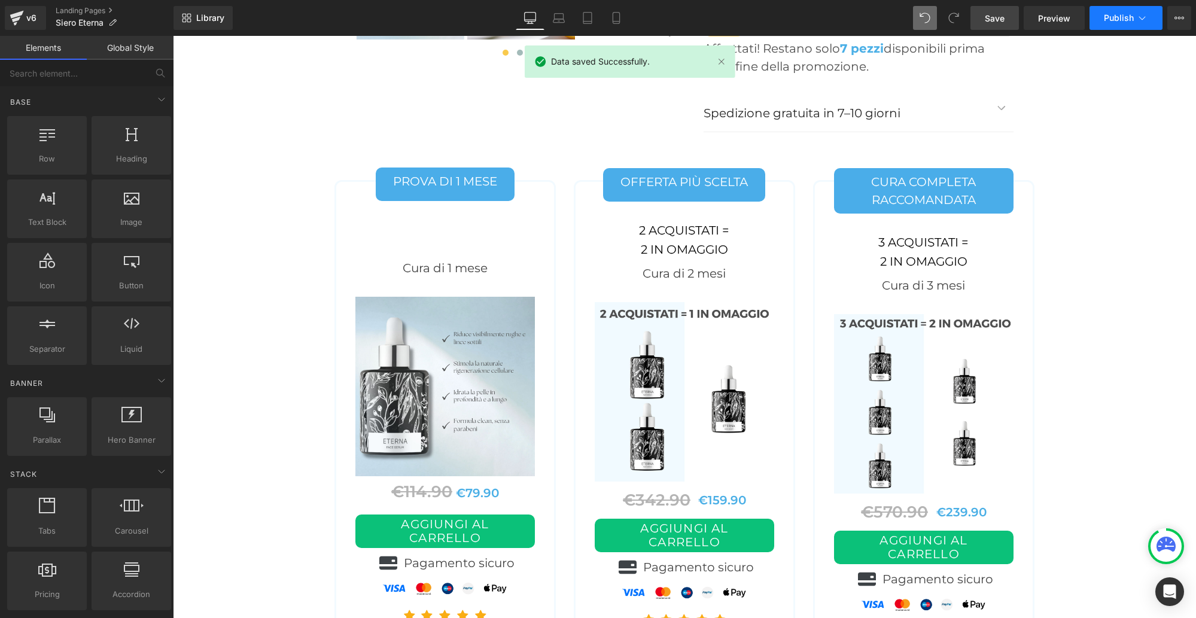
click at [1152, 18] on button "Publish" at bounding box center [1126, 18] width 73 height 24
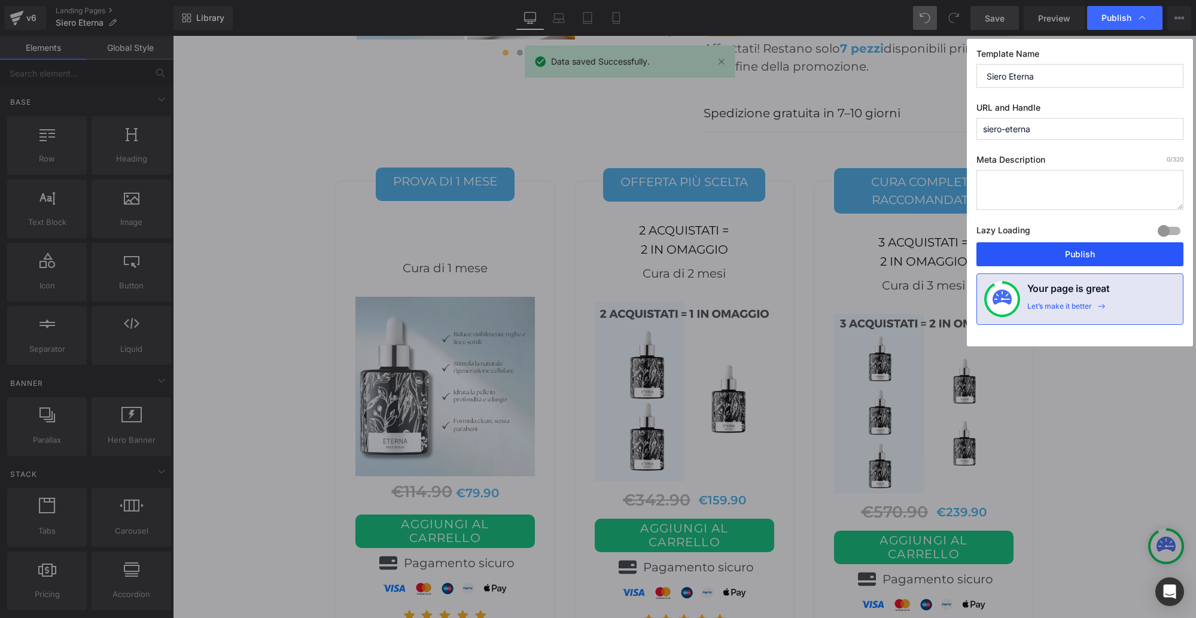
click at [1093, 251] on button "Publish" at bounding box center [1079, 254] width 207 height 24
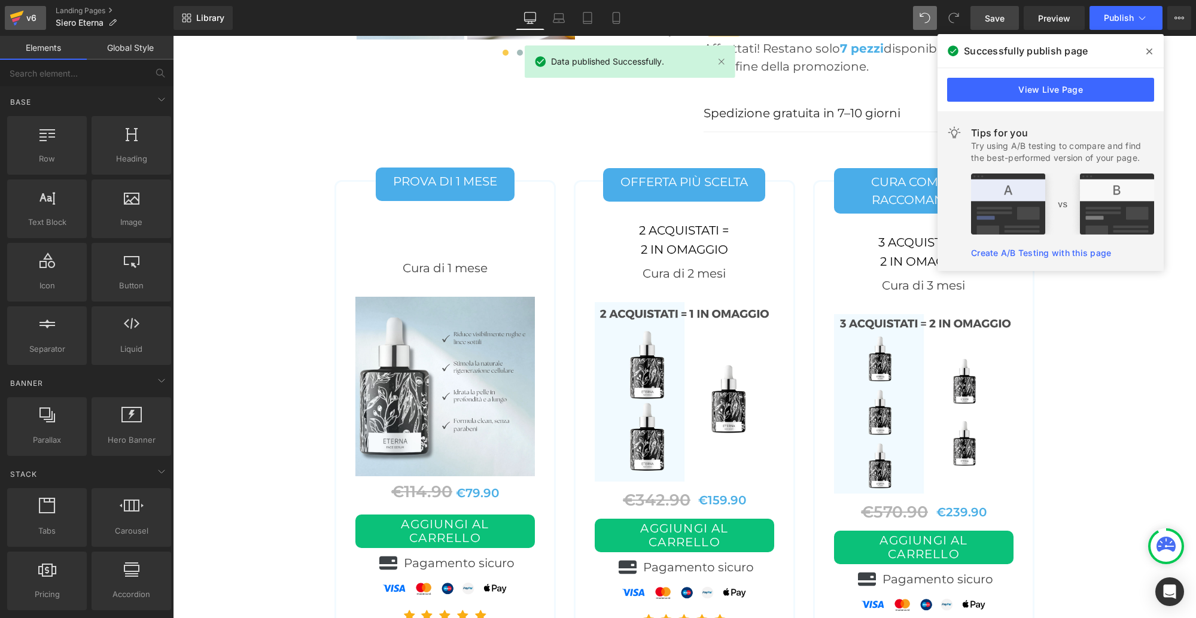
click at [24, 13] on div "v6" at bounding box center [31, 18] width 15 height 16
